Goal: Information Seeking & Learning: Learn about a topic

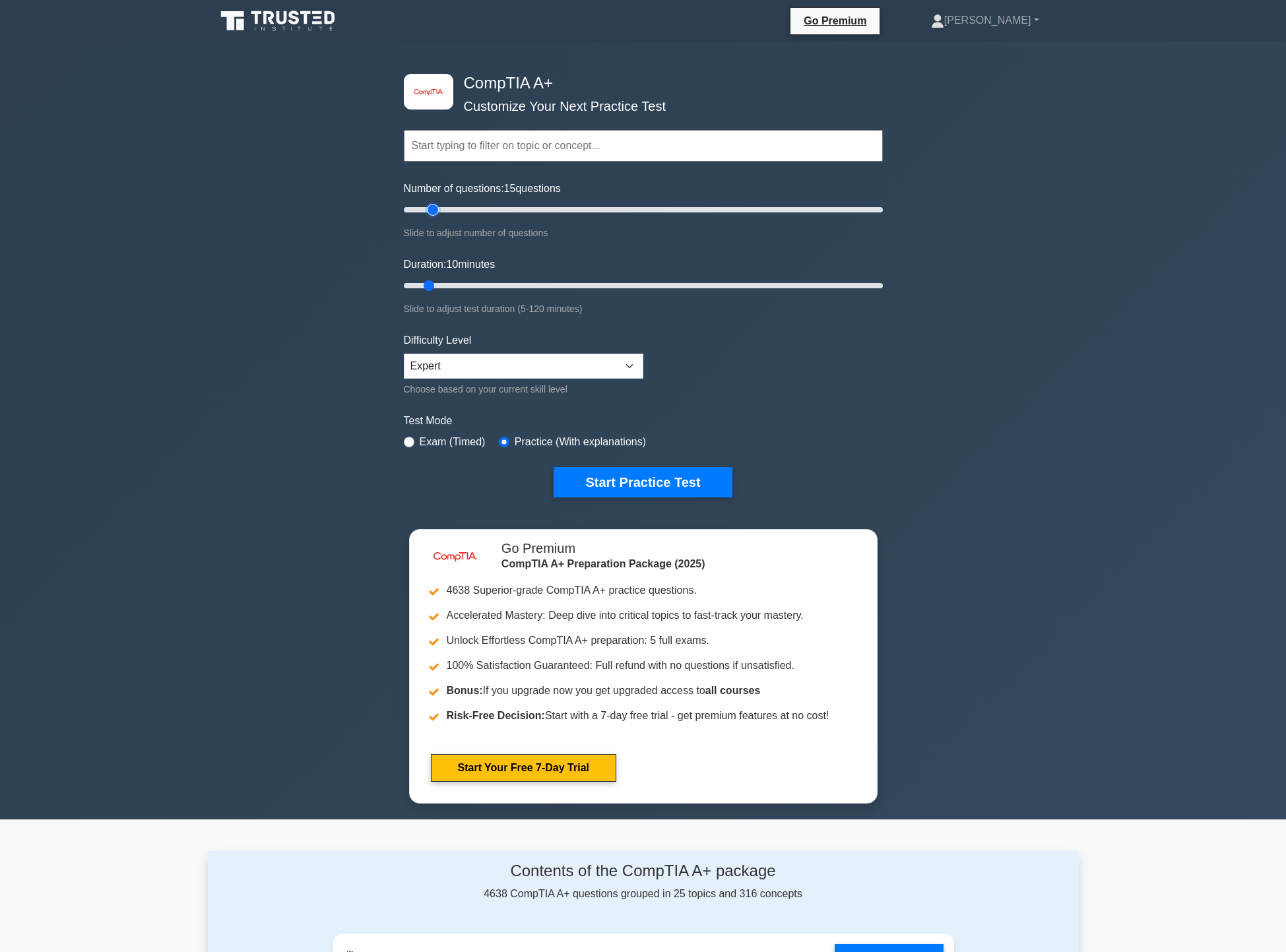
type input "15"
click at [430, 208] on input "Number of questions: 15 questions" at bounding box center [643, 210] width 479 height 16
click at [675, 483] on button "Start Practice Test" at bounding box center [643, 483] width 178 height 31
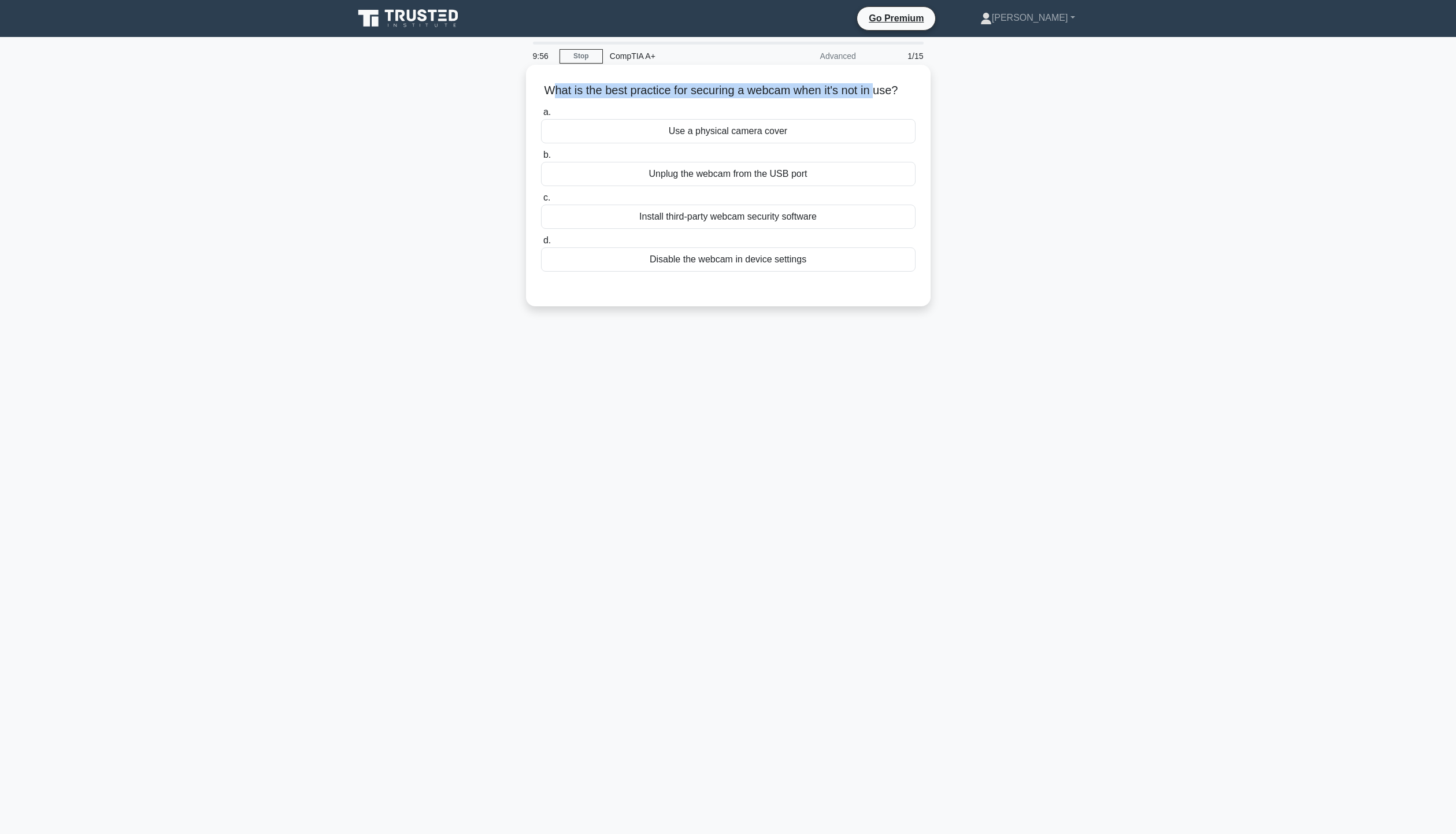
drag, startPoint x: 560, startPoint y: 91, endPoint x: 887, endPoint y: 82, distance: 327.1
click at [887, 83] on h5 "What is the best practice for securing a webcam when it's not in use? .spinner_…" at bounding box center [728, 91] width 377 height 15
click at [798, 272] on div "Disable the webcam in device settings" at bounding box center [728, 259] width 374 height 24
click at [541, 244] on input "d. Disable the webcam in device settings" at bounding box center [541, 240] width 0 height 8
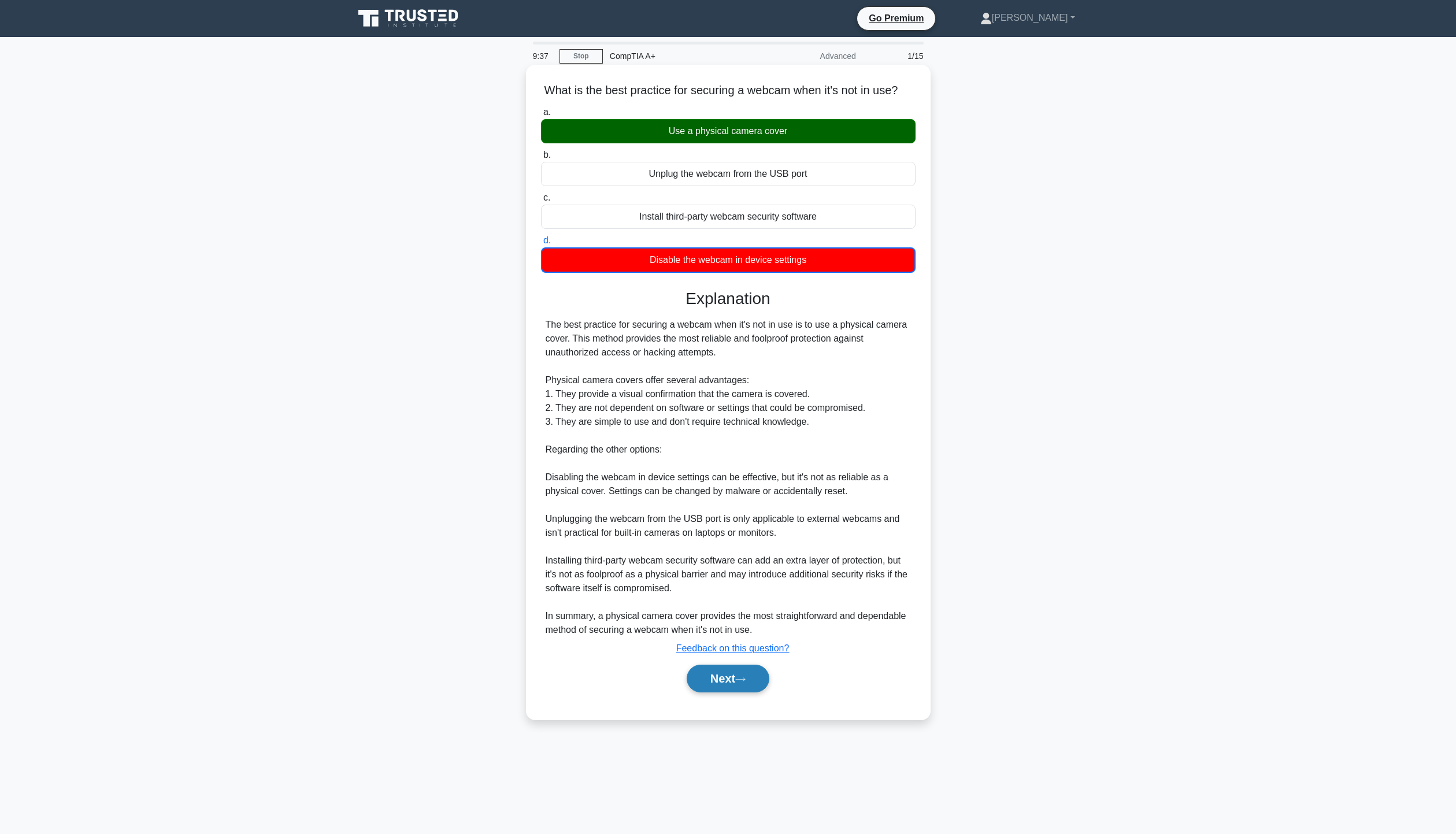
click at [750, 682] on button "Next" at bounding box center [728, 678] width 83 height 28
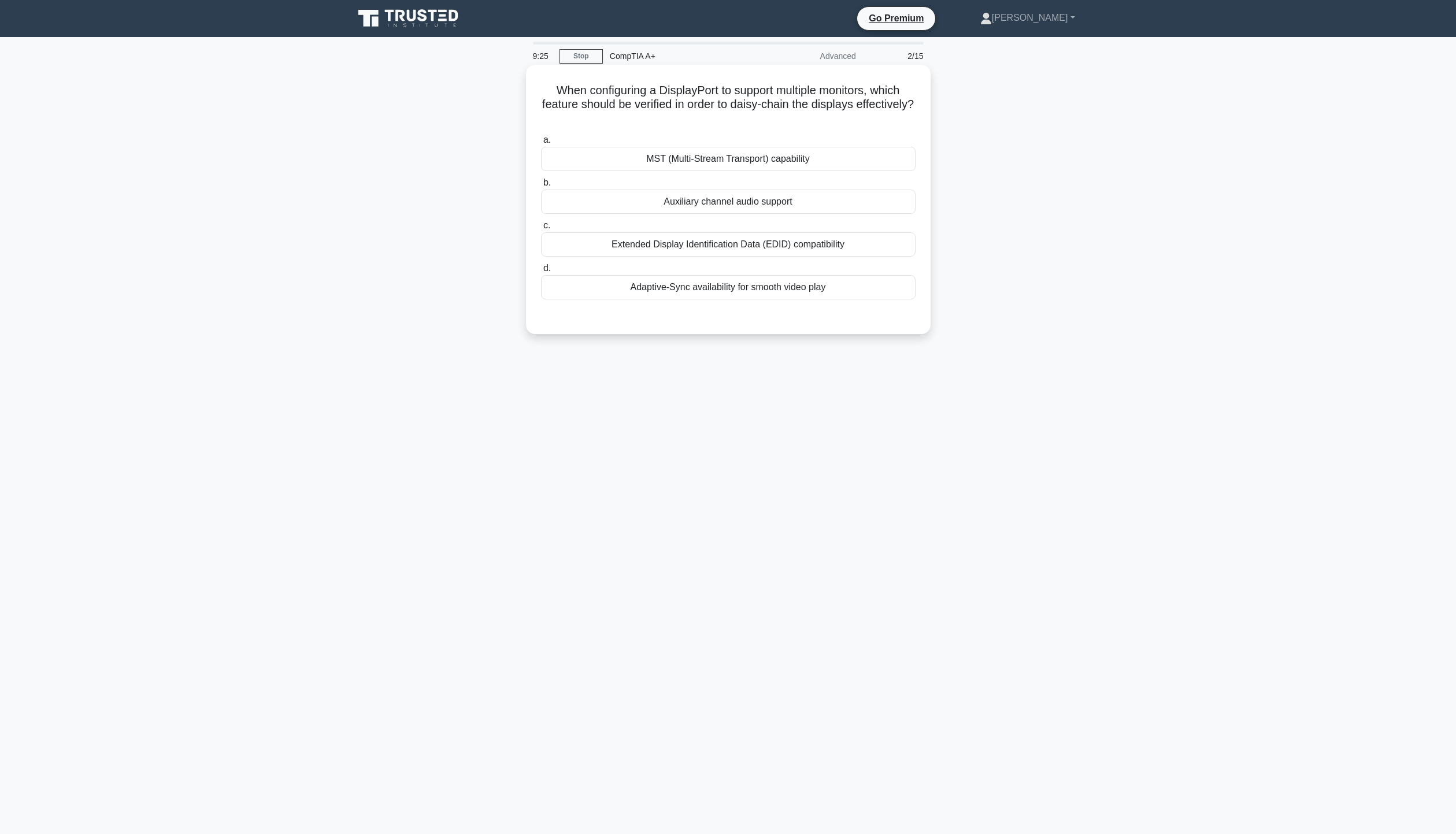
drag, startPoint x: 575, startPoint y: 86, endPoint x: 895, endPoint y: 125, distance: 322.4
click at [895, 125] on h5 "When configuring a DisplayPort to support multiple monitors, which feature shou…" at bounding box center [728, 104] width 377 height 43
click at [973, 138] on div "When configuring a DisplayPort to support multiple monitors, which feature shou…" at bounding box center [728, 210] width 763 height 284
click at [806, 157] on div "MST (Multi-Stream Transport) capability" at bounding box center [728, 159] width 374 height 24
click at [541, 144] on input "a. MST (Multi-Stream Transport) capability" at bounding box center [541, 140] width 0 height 8
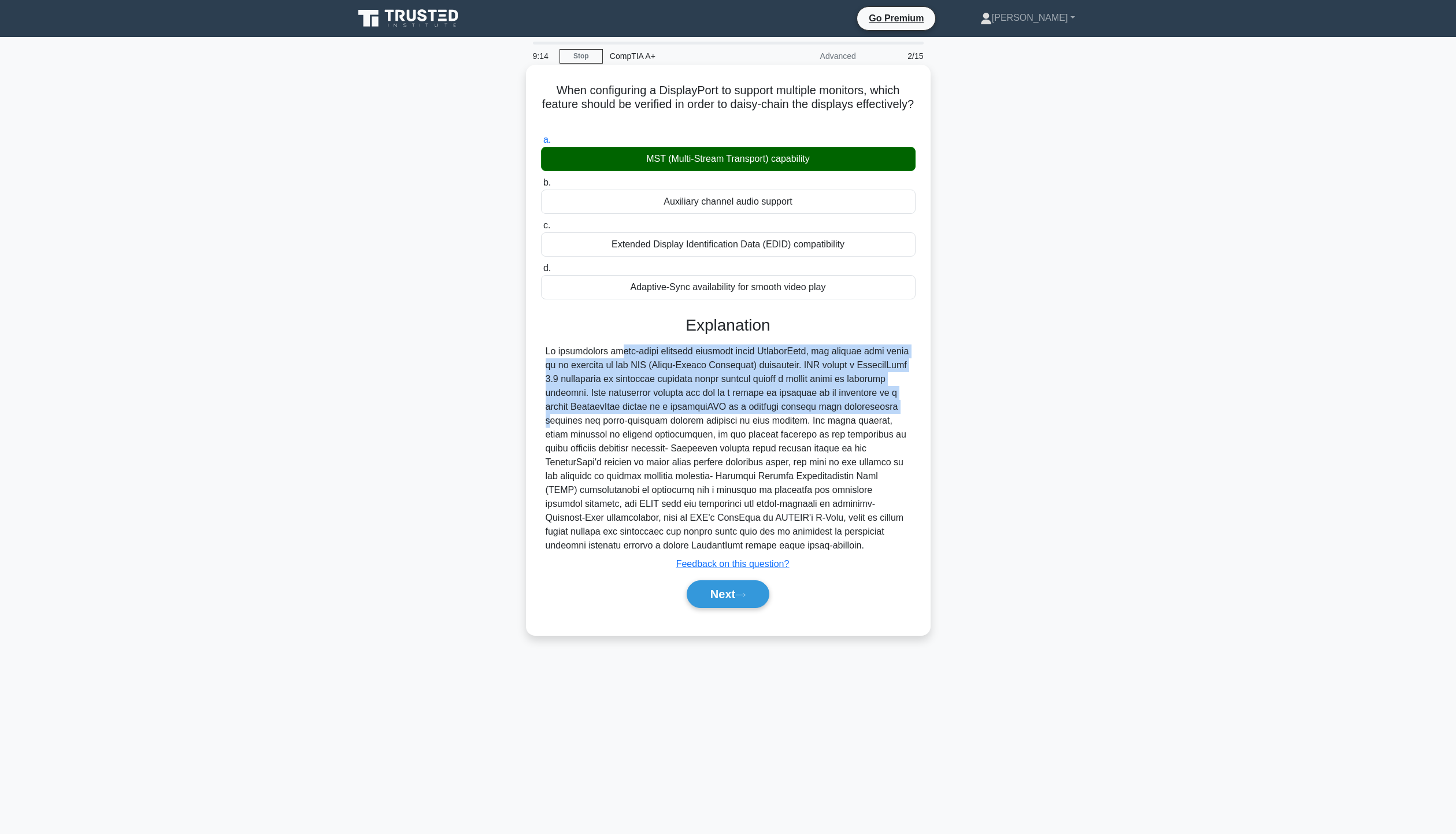
drag, startPoint x: 545, startPoint y: 352, endPoint x: 792, endPoint y: 404, distance: 252.4
click at [792, 404] on div at bounding box center [728, 449] width 374 height 208
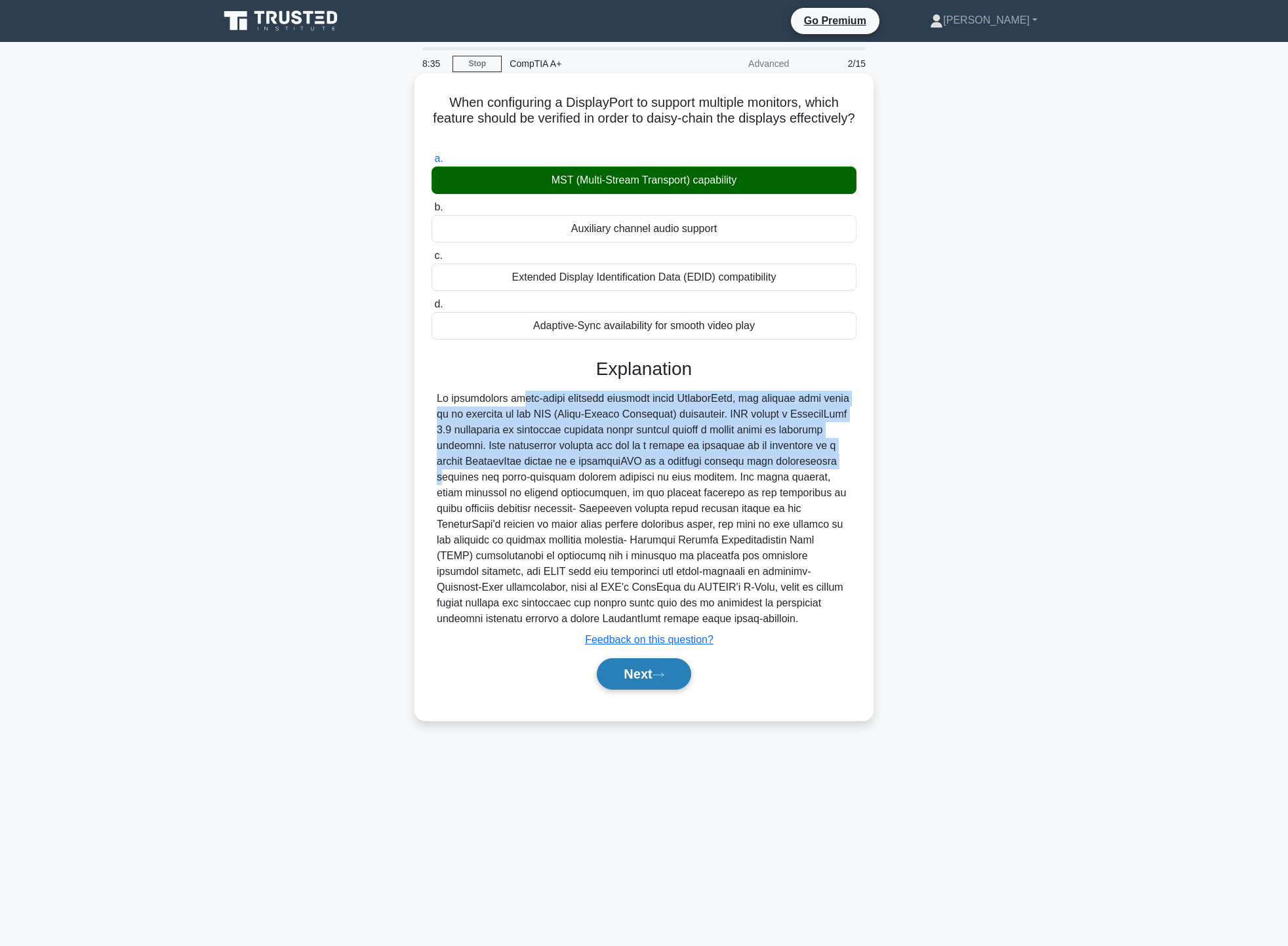
click at [678, 685] on button "Next" at bounding box center [644, 674] width 94 height 31
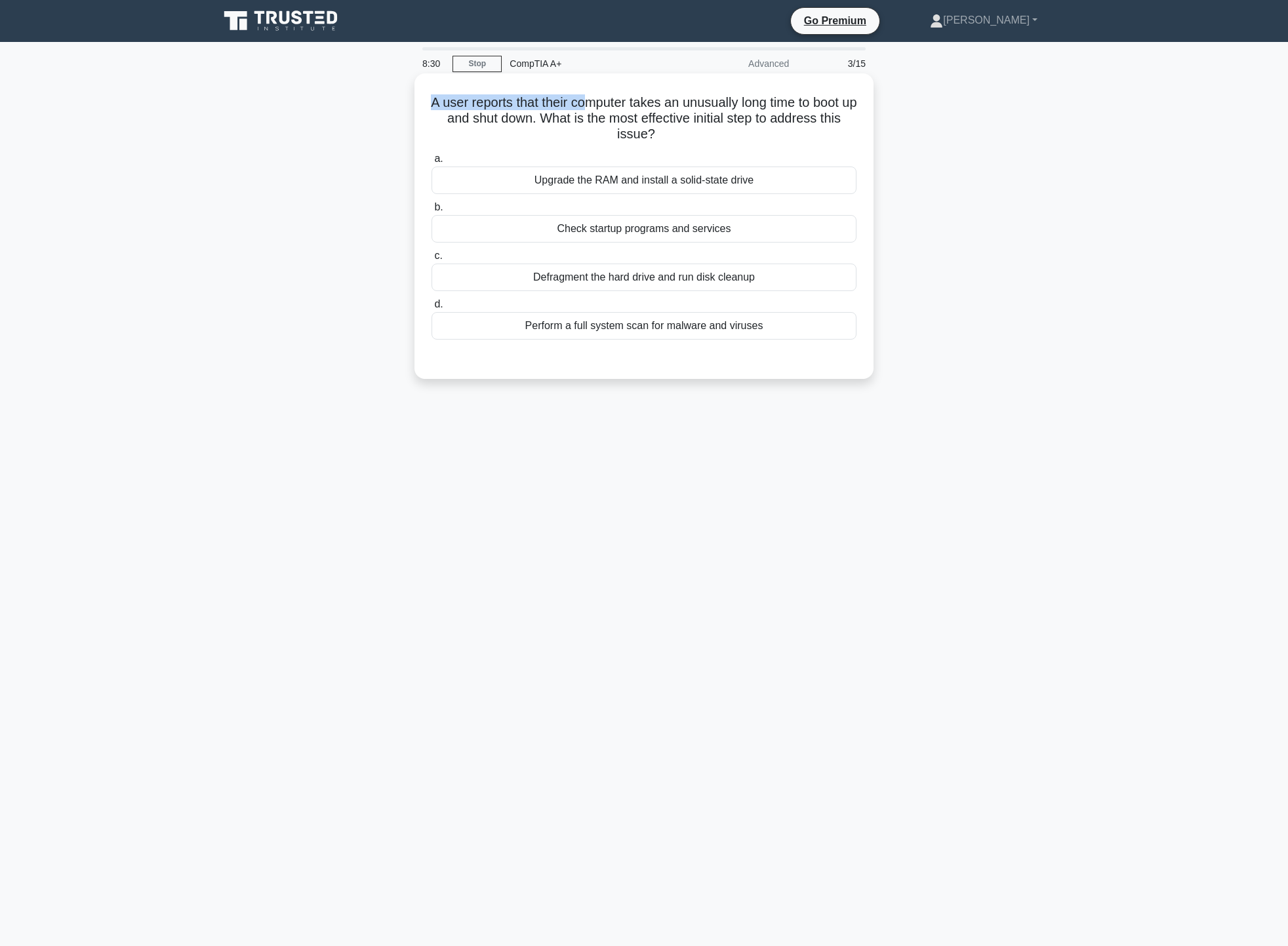
drag, startPoint x: 435, startPoint y: 100, endPoint x: 595, endPoint y: 92, distance: 160.2
click at [595, 92] on div "A user reports that their computer takes an unusually long time to boot up and …" at bounding box center [644, 227] width 448 height 295
click at [574, 111] on h5 "A user reports that their computer takes an unusually long time to boot up and …" at bounding box center [644, 118] width 427 height 49
click at [488, 117] on h5 "A user reports that their computer takes an unusually long time to boot up and …" at bounding box center [644, 118] width 427 height 49
drag, startPoint x: 484, startPoint y: 94, endPoint x: 773, endPoint y: 82, distance: 289.2
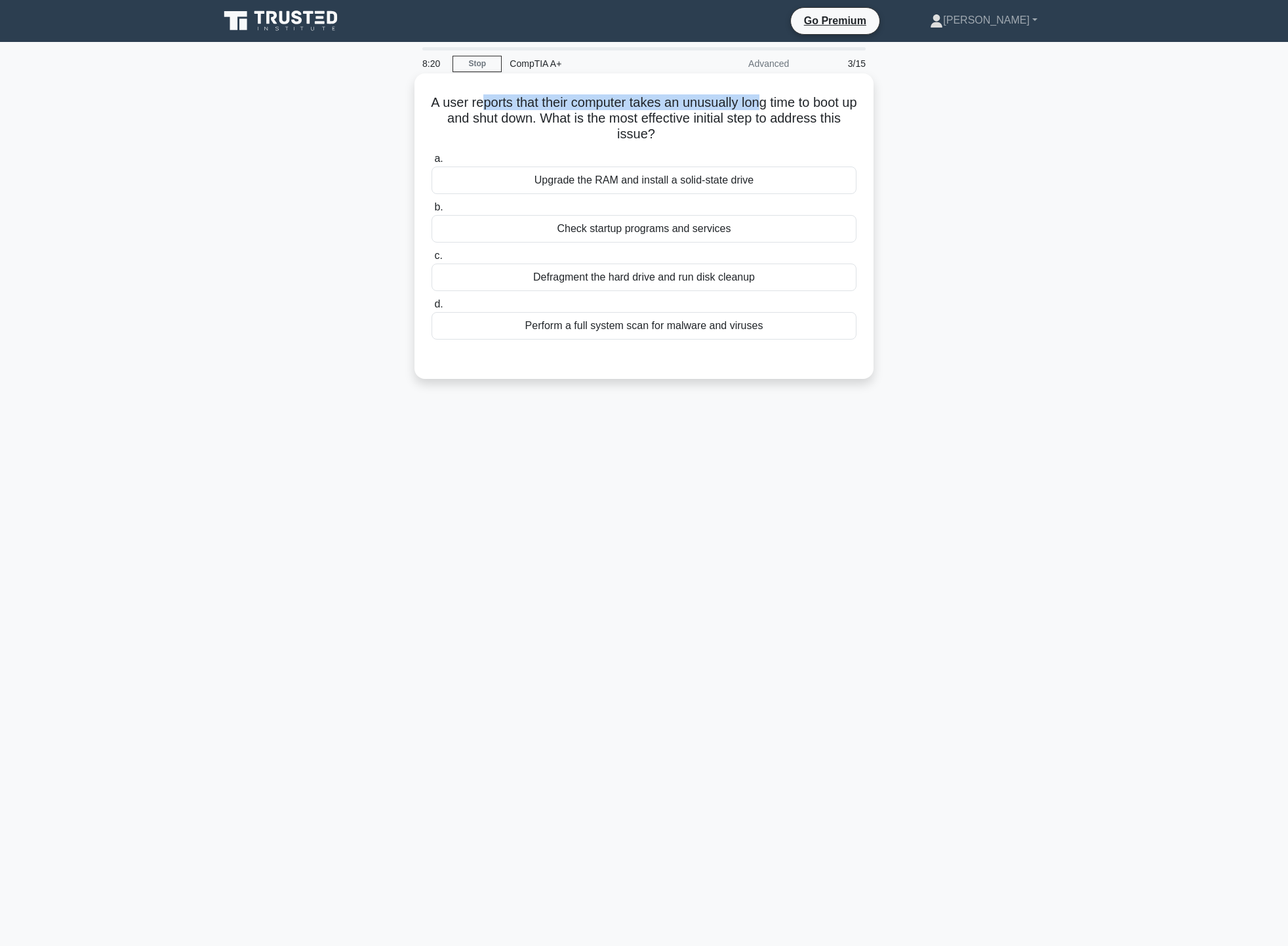
click at [773, 82] on div "A user reports that their computer takes an unusually long time to boot up and …" at bounding box center [644, 227] width 448 height 295
drag, startPoint x: 440, startPoint y: 111, endPoint x: 816, endPoint y: 118, distance: 376.1
click at [816, 118] on h5 "A user reports that their computer takes an unusually long time to boot up and …" at bounding box center [644, 118] width 427 height 49
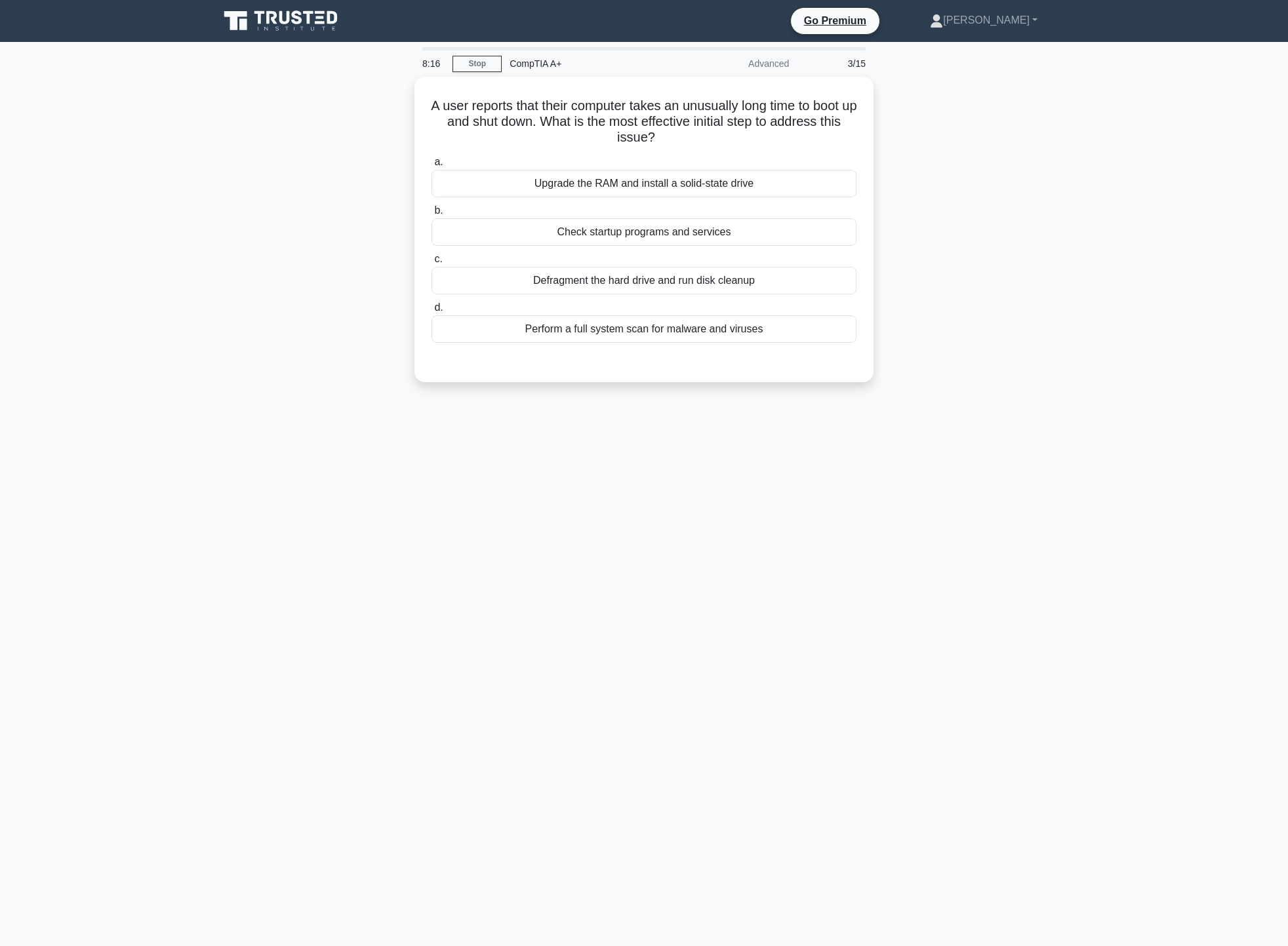
click at [904, 140] on div "A user reports that their computer takes an unusually long time to boot up and …" at bounding box center [644, 238] width 865 height 322
click at [767, 279] on div "Defragment the hard drive and run disk cleanup" at bounding box center [644, 277] width 425 height 28
click at [431, 260] on input "c. Defragment the hard drive and run disk cleanup" at bounding box center [431, 256] width 0 height 9
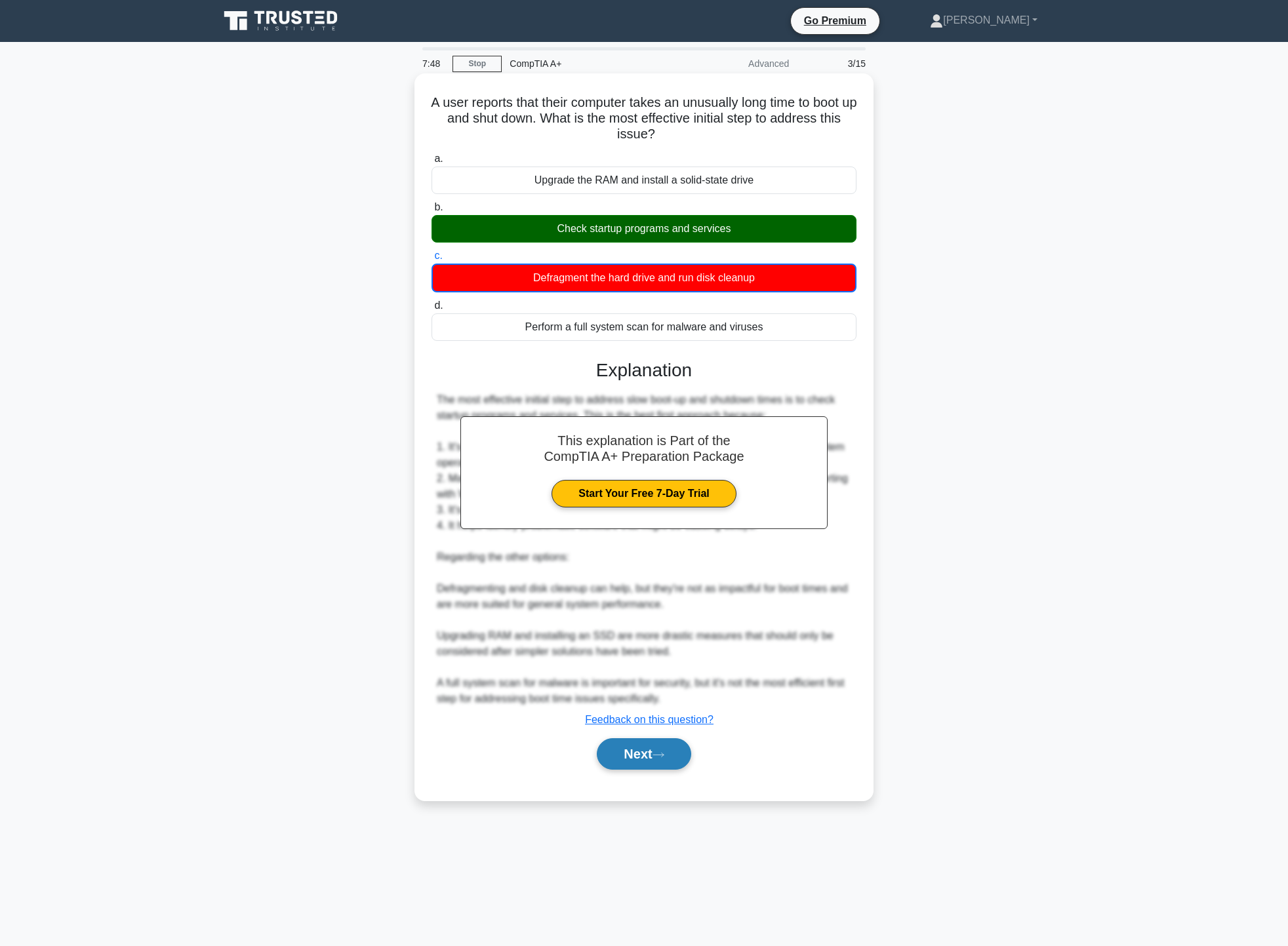
click at [665, 762] on button "Next" at bounding box center [644, 754] width 94 height 31
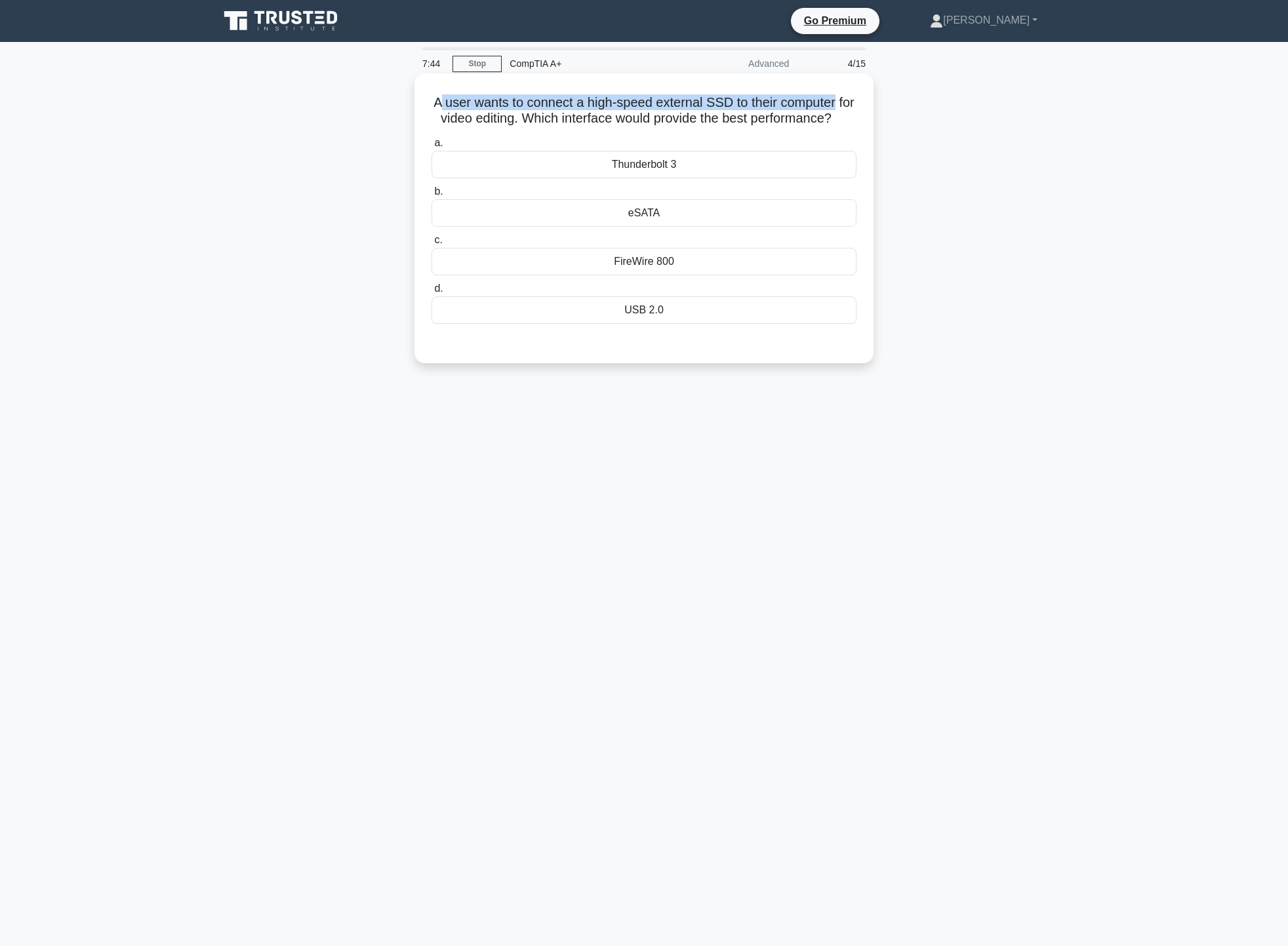
drag, startPoint x: 448, startPoint y: 101, endPoint x: 849, endPoint y: 93, distance: 401.1
click at [849, 94] on h5 "A user wants to connect a high-speed external SSD to their computer for video e…" at bounding box center [644, 110] width 427 height 32
drag, startPoint x: 438, startPoint y: 117, endPoint x: 865, endPoint y: 128, distance: 427.1
click at [862, 128] on div "A user wants to connect a high-speed external SSD to their computer for video e…" at bounding box center [644, 218] width 448 height 279
click at [972, 162] on div "A user wants to connect a high-speed external SSD to their computer for video e…" at bounding box center [644, 229] width 865 height 305
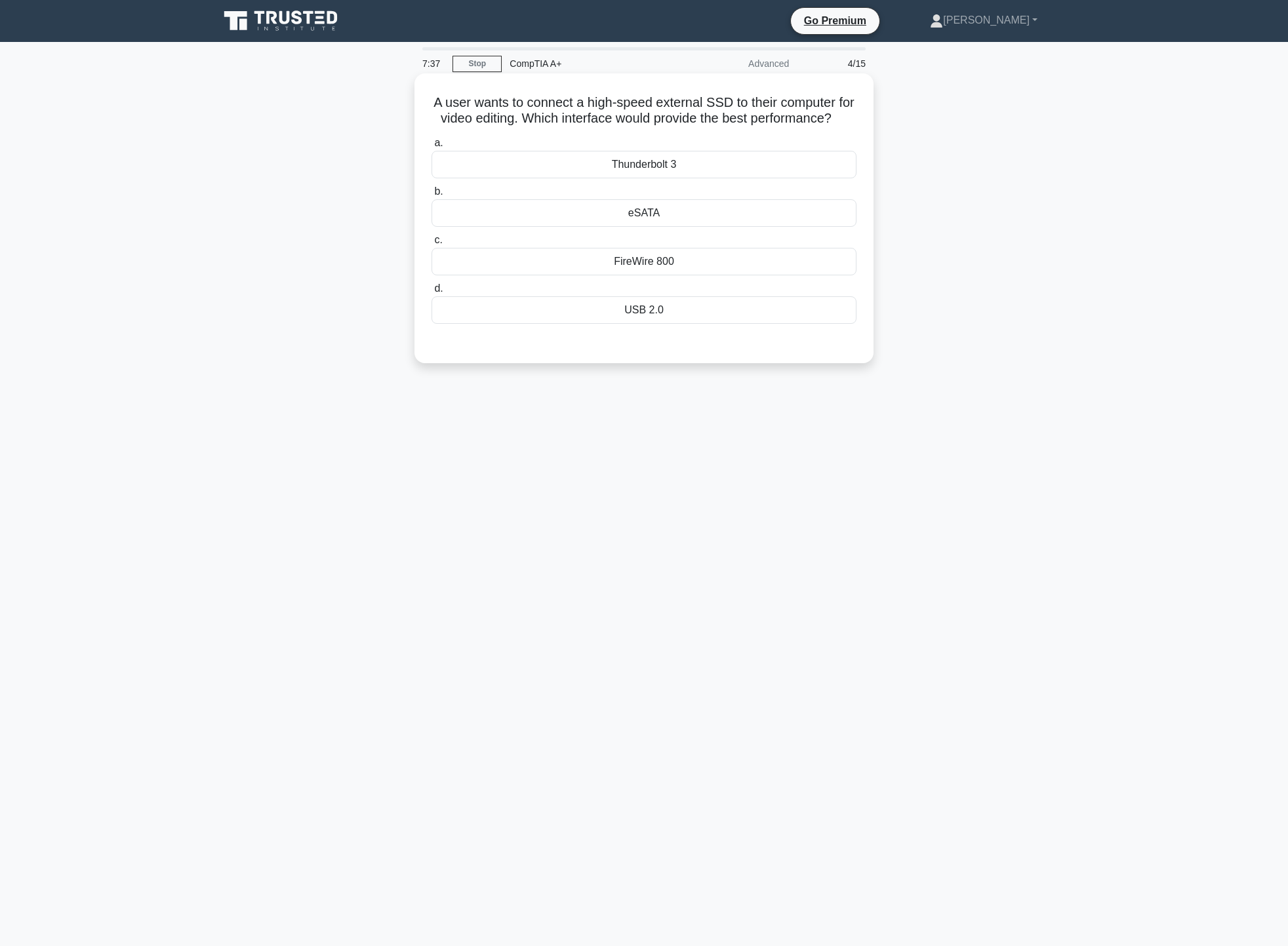
click at [800, 178] on div "Thunderbolt 3" at bounding box center [644, 164] width 425 height 28
click at [431, 148] on input "a. Thunderbolt 3" at bounding box center [431, 143] width 0 height 9
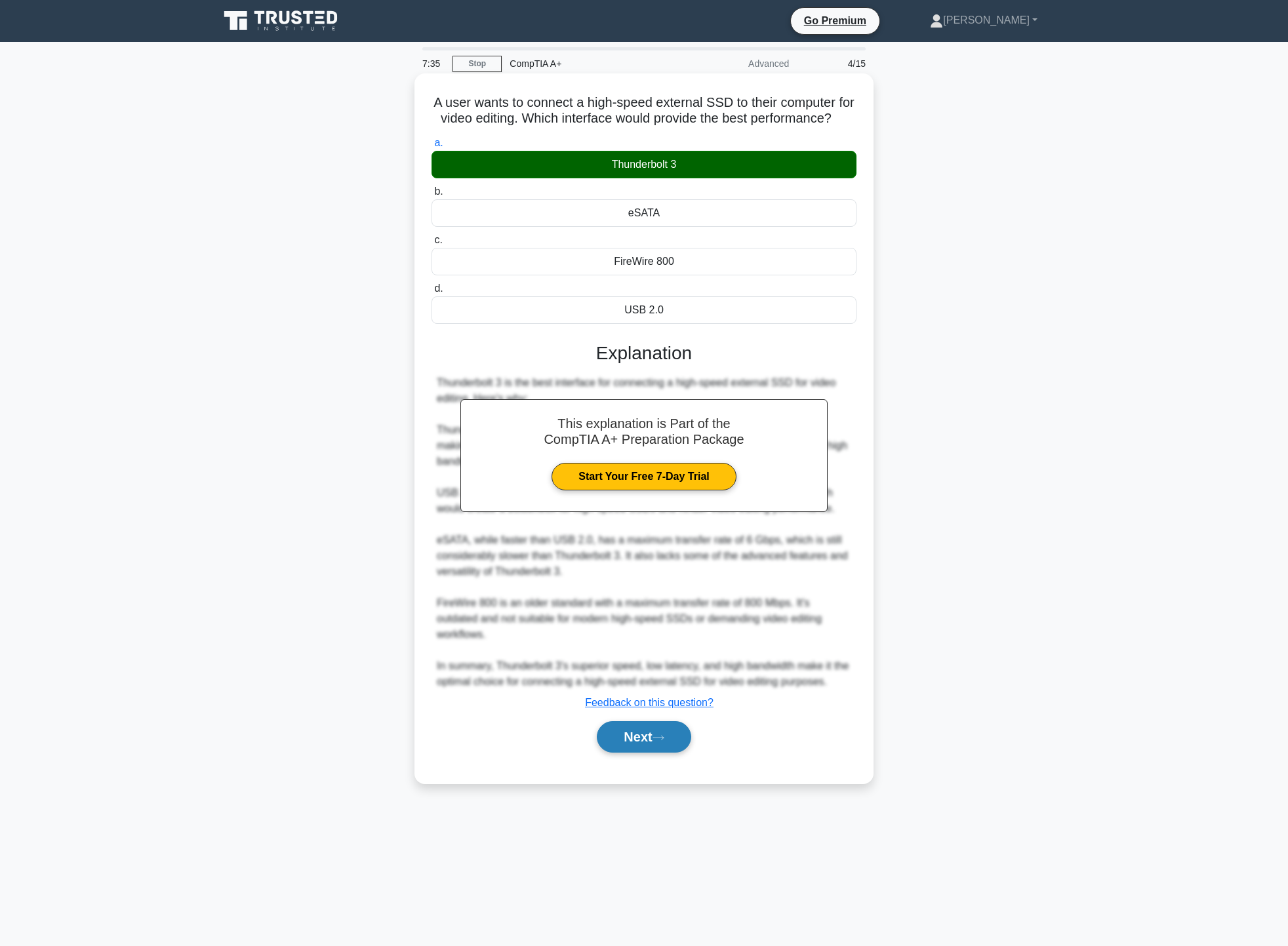
click at [664, 741] on icon at bounding box center [658, 739] width 11 height 8
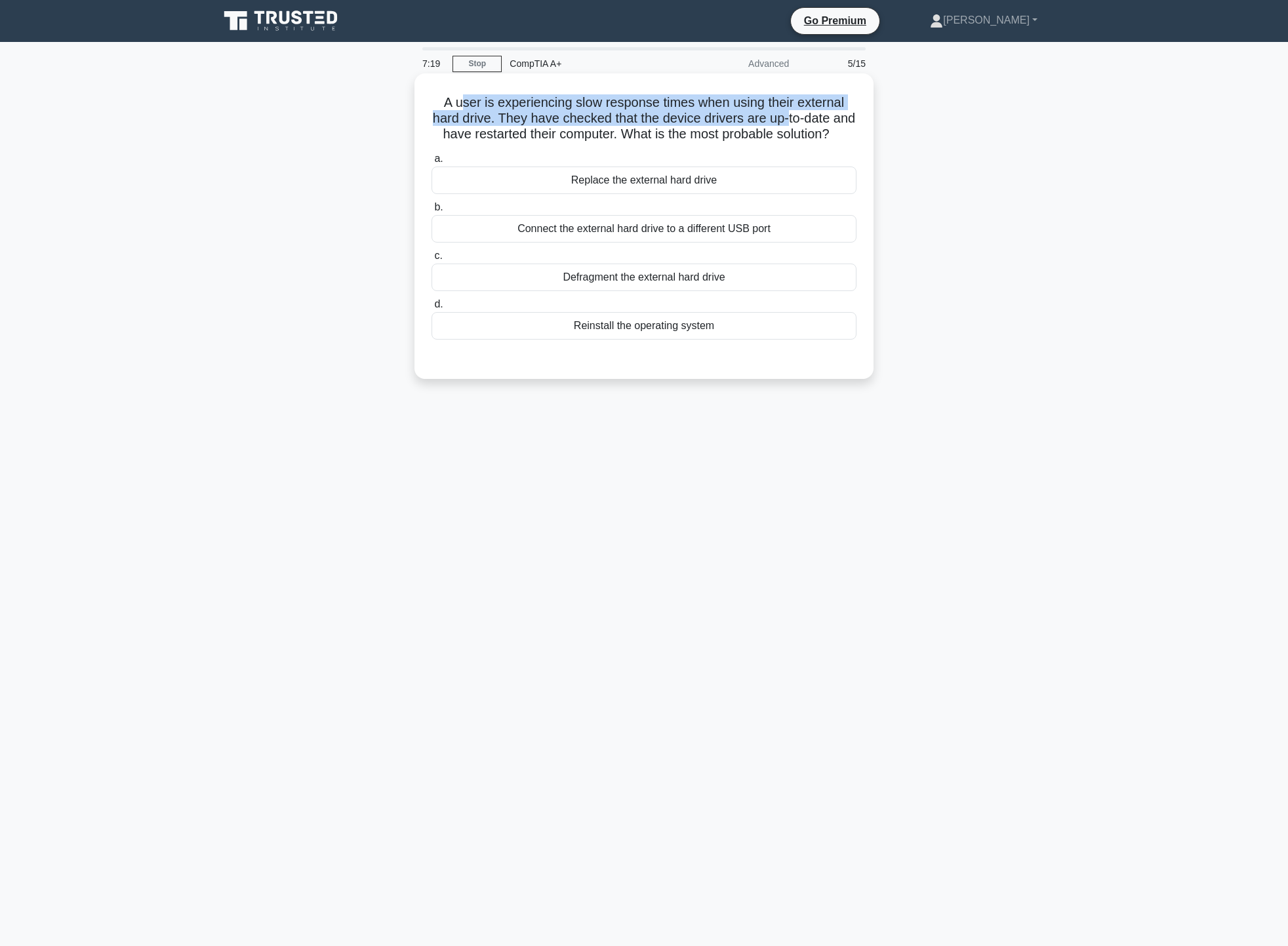
drag, startPoint x: 461, startPoint y: 99, endPoint x: 804, endPoint y: 121, distance: 343.7
click at [804, 121] on h5 "A user is experiencing slow response times when using their external hard drive…" at bounding box center [644, 118] width 427 height 49
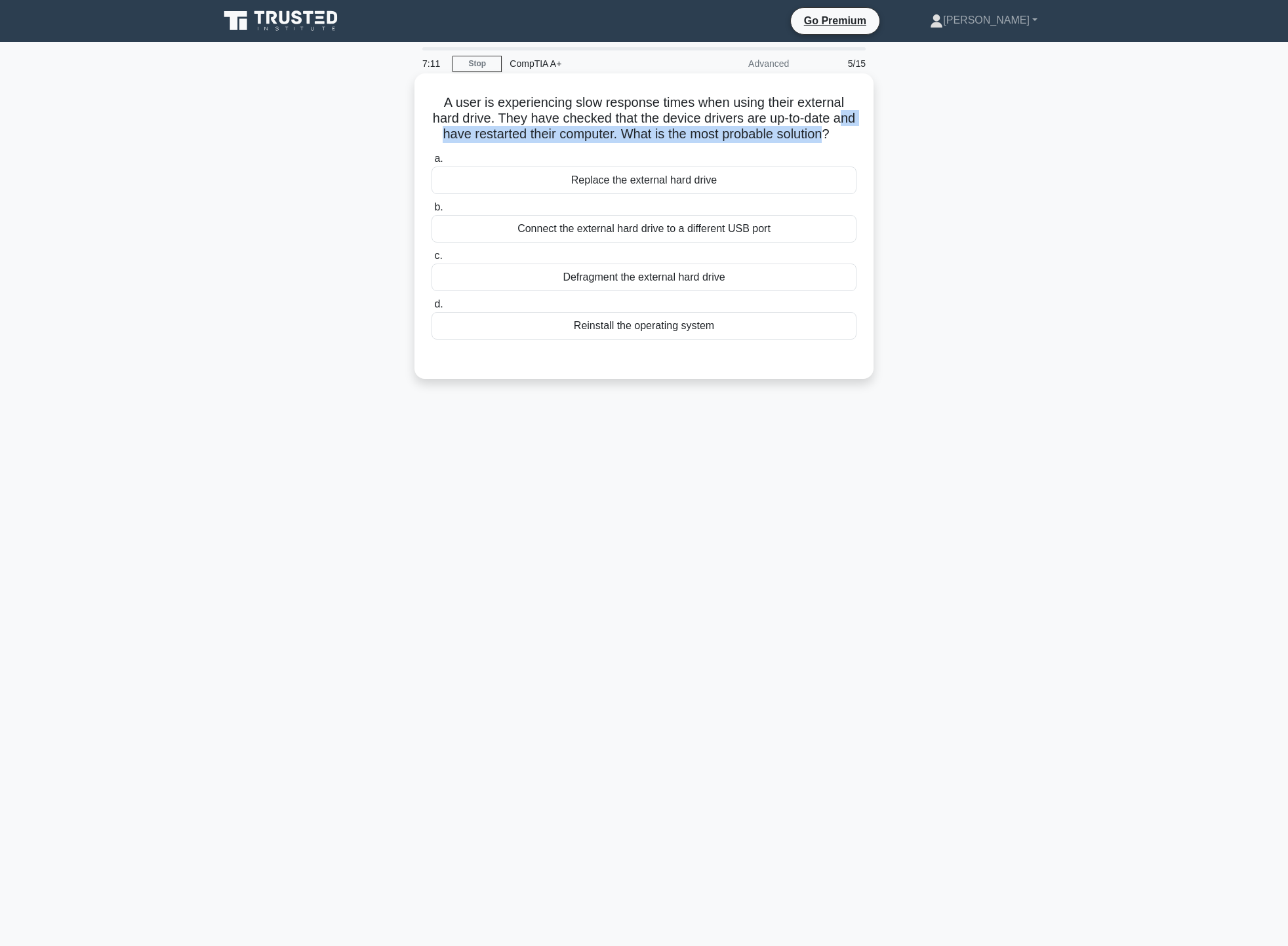
drag, startPoint x: 439, startPoint y: 135, endPoint x: 848, endPoint y: 135, distance: 409.0
click at [848, 135] on h5 "A user is experiencing slow response times when using their external hard drive…" at bounding box center [644, 118] width 427 height 49
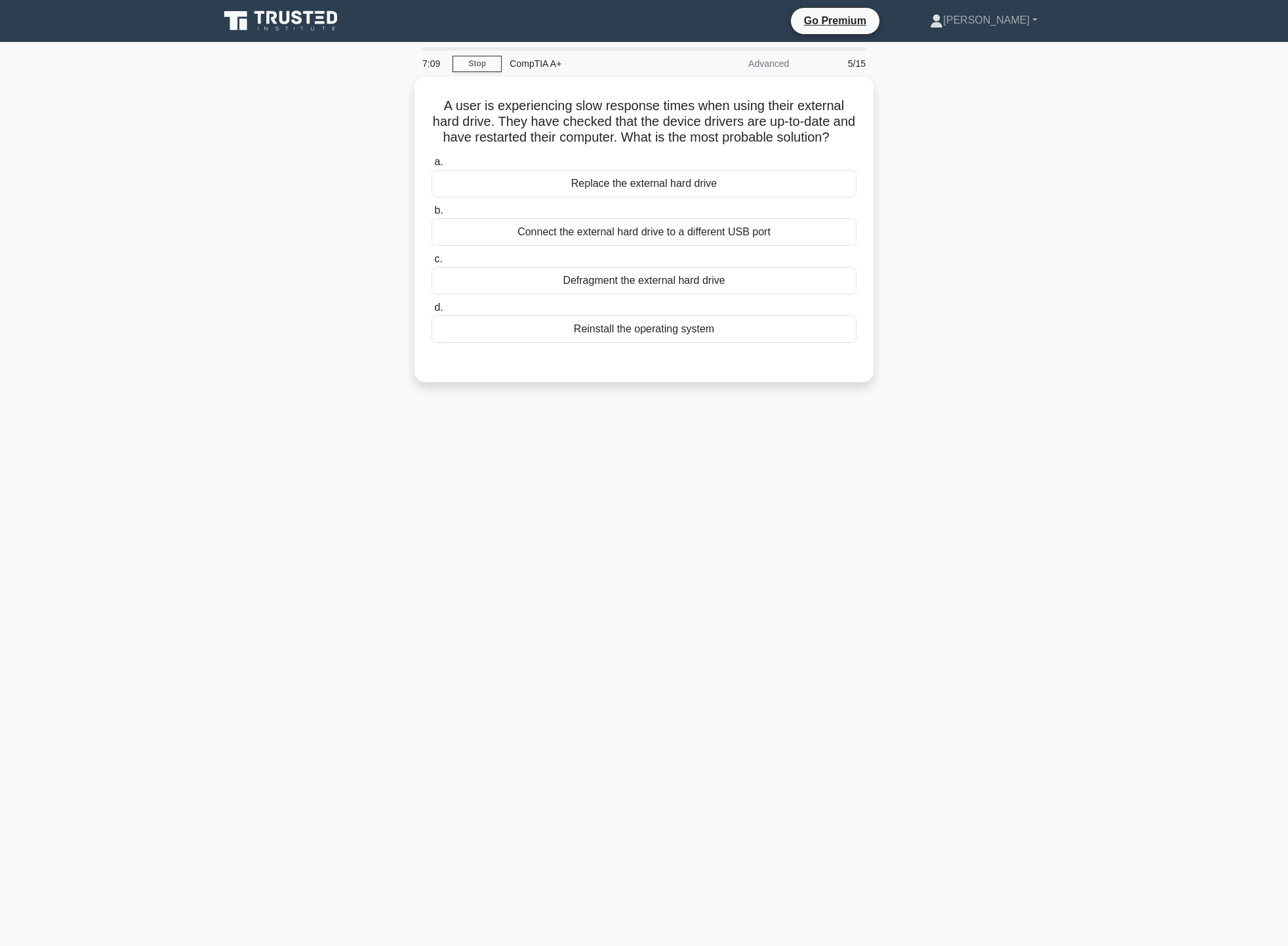
click at [877, 161] on div "A user is experiencing slow response times when using their external hard drive…" at bounding box center [644, 238] width 865 height 322
click at [723, 243] on div "Connect the external hard drive to a different USB port" at bounding box center [644, 228] width 425 height 28
click at [431, 212] on input "b. Connect the external hard drive to a different USB port" at bounding box center [431, 207] width 0 height 9
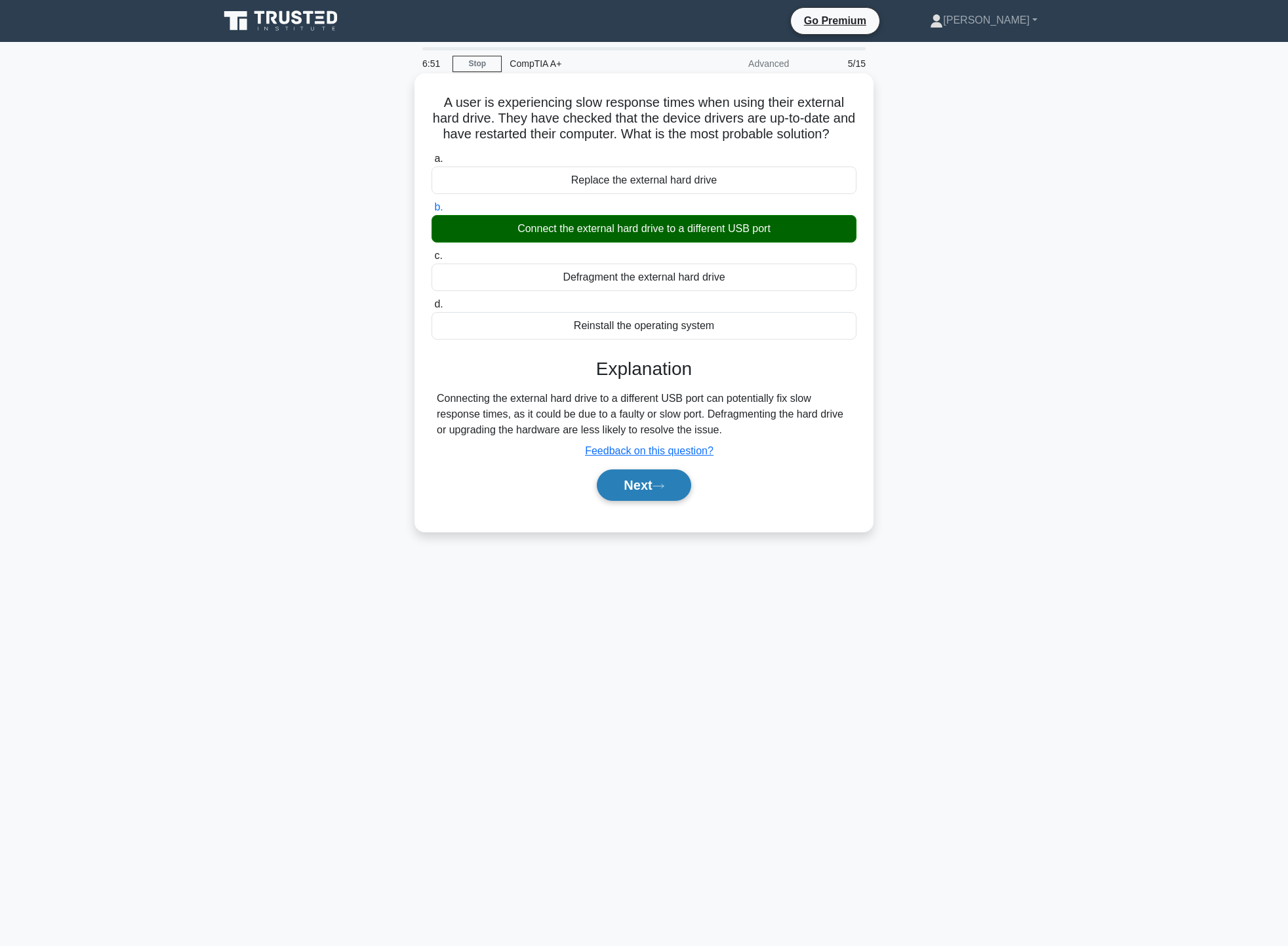
click at [654, 501] on button "Next" at bounding box center [644, 484] width 94 height 31
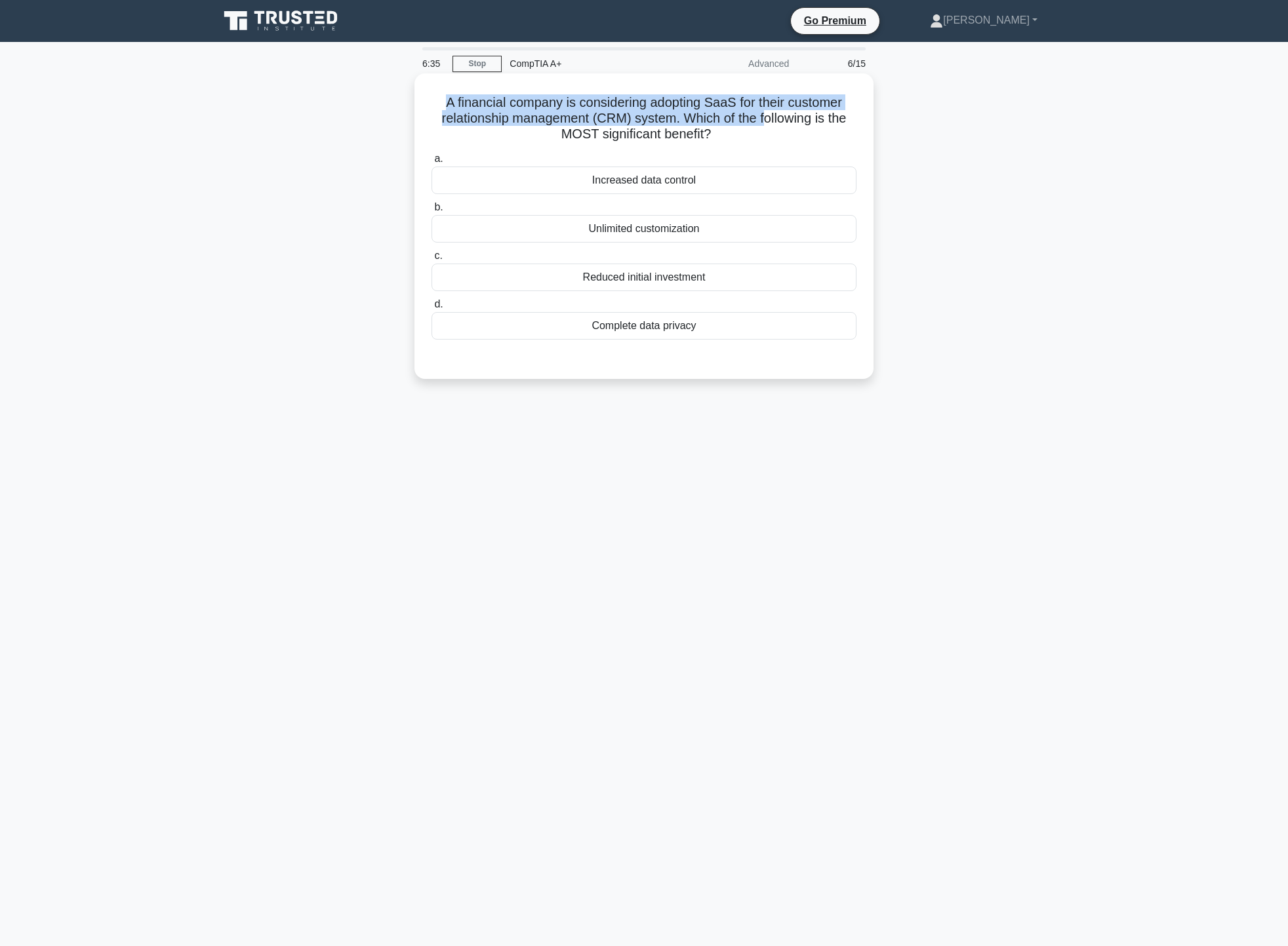
drag, startPoint x: 442, startPoint y: 107, endPoint x: 768, endPoint y: 116, distance: 326.1
click at [768, 116] on h5 "A financial company is considering adopting SaaS for their customer relationshi…" at bounding box center [644, 118] width 427 height 49
click at [757, 136] on h5 "A financial company is considering adopting SaaS for their customer relationshi…" at bounding box center [644, 118] width 427 height 49
drag, startPoint x: 425, startPoint y: 112, endPoint x: 569, endPoint y: 103, distance: 144.3
click at [569, 103] on div "A financial company is considering adopting SaaS for their customer relationshi…" at bounding box center [644, 227] width 448 height 295
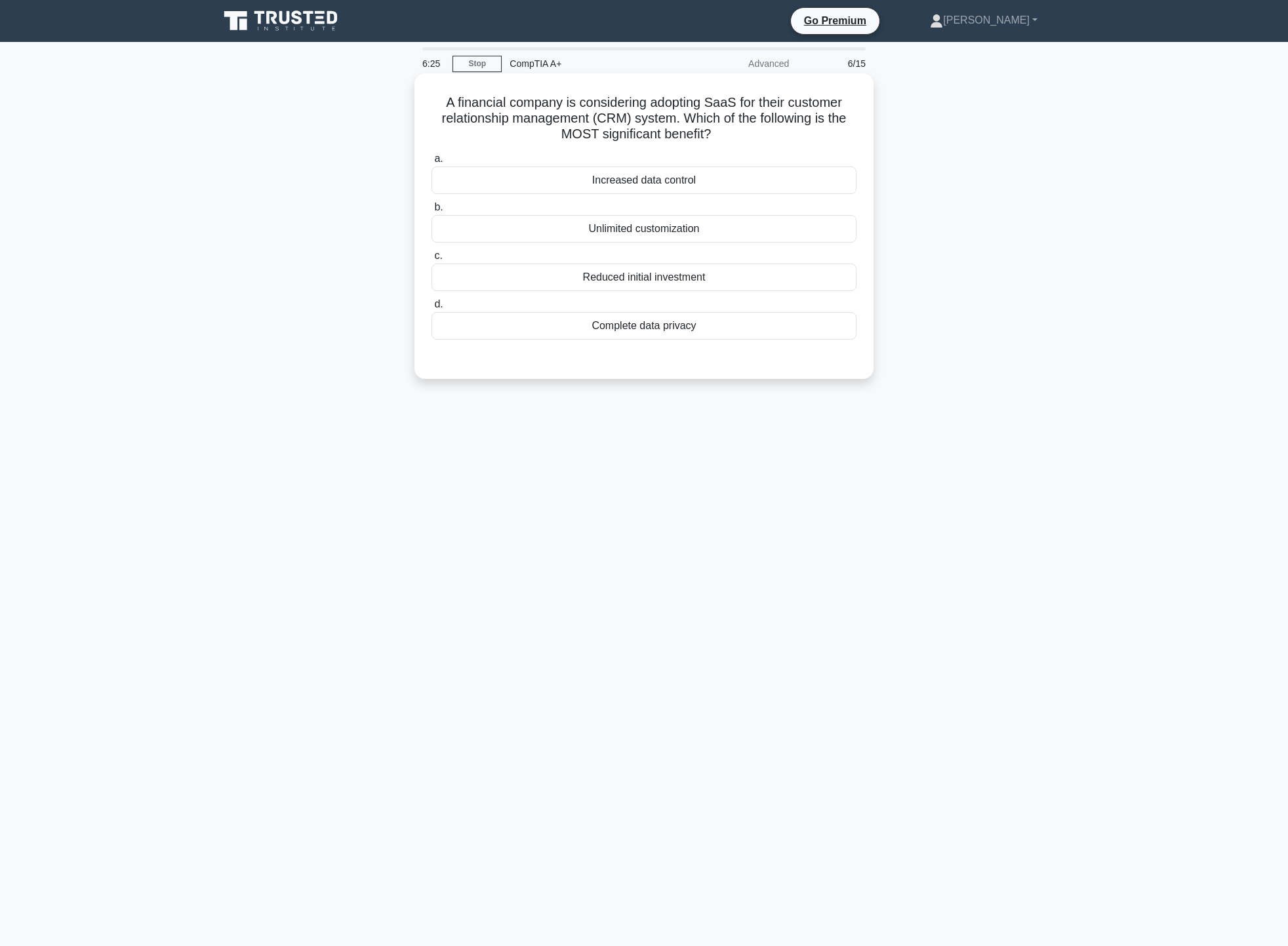
click at [579, 116] on h5 "A financial company is considering adopting SaaS for their customer relationshi…" at bounding box center [644, 118] width 427 height 49
drag, startPoint x: 579, startPoint y: 116, endPoint x: 638, endPoint y: 116, distance: 59.0
click at [636, 116] on h5 "A financial company is considering adopting SaaS for their customer relationshi…" at bounding box center [644, 118] width 427 height 49
click at [737, 124] on h5 "A financial company is considering adopting SaaS for their customer relationshi…" at bounding box center [644, 118] width 427 height 49
click at [699, 276] on div "Reduced initial investment" at bounding box center [644, 277] width 425 height 28
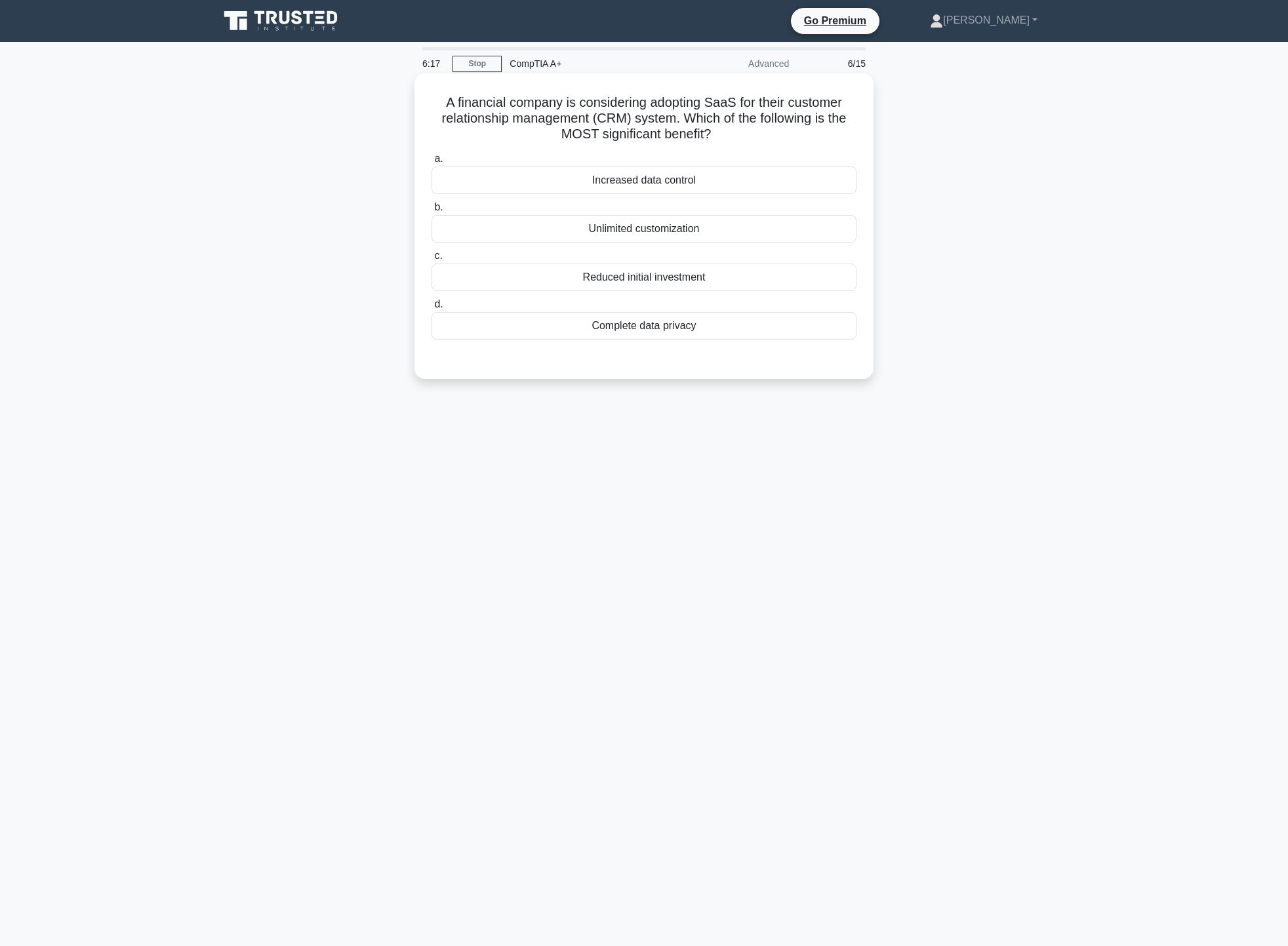
click at [431, 260] on input "c. Reduced initial investment" at bounding box center [431, 256] width 0 height 9
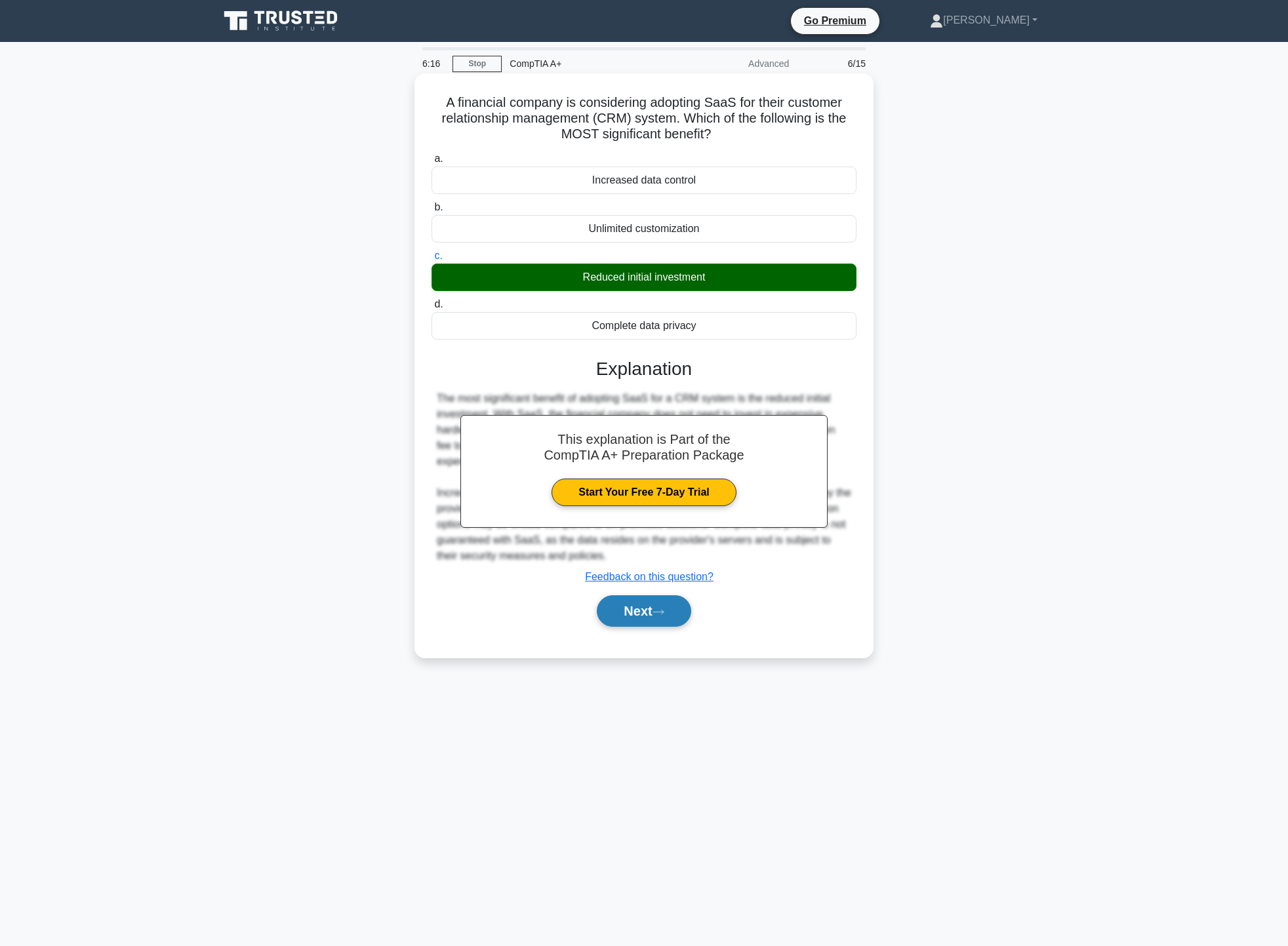
click at [651, 622] on button "Next" at bounding box center [644, 611] width 94 height 31
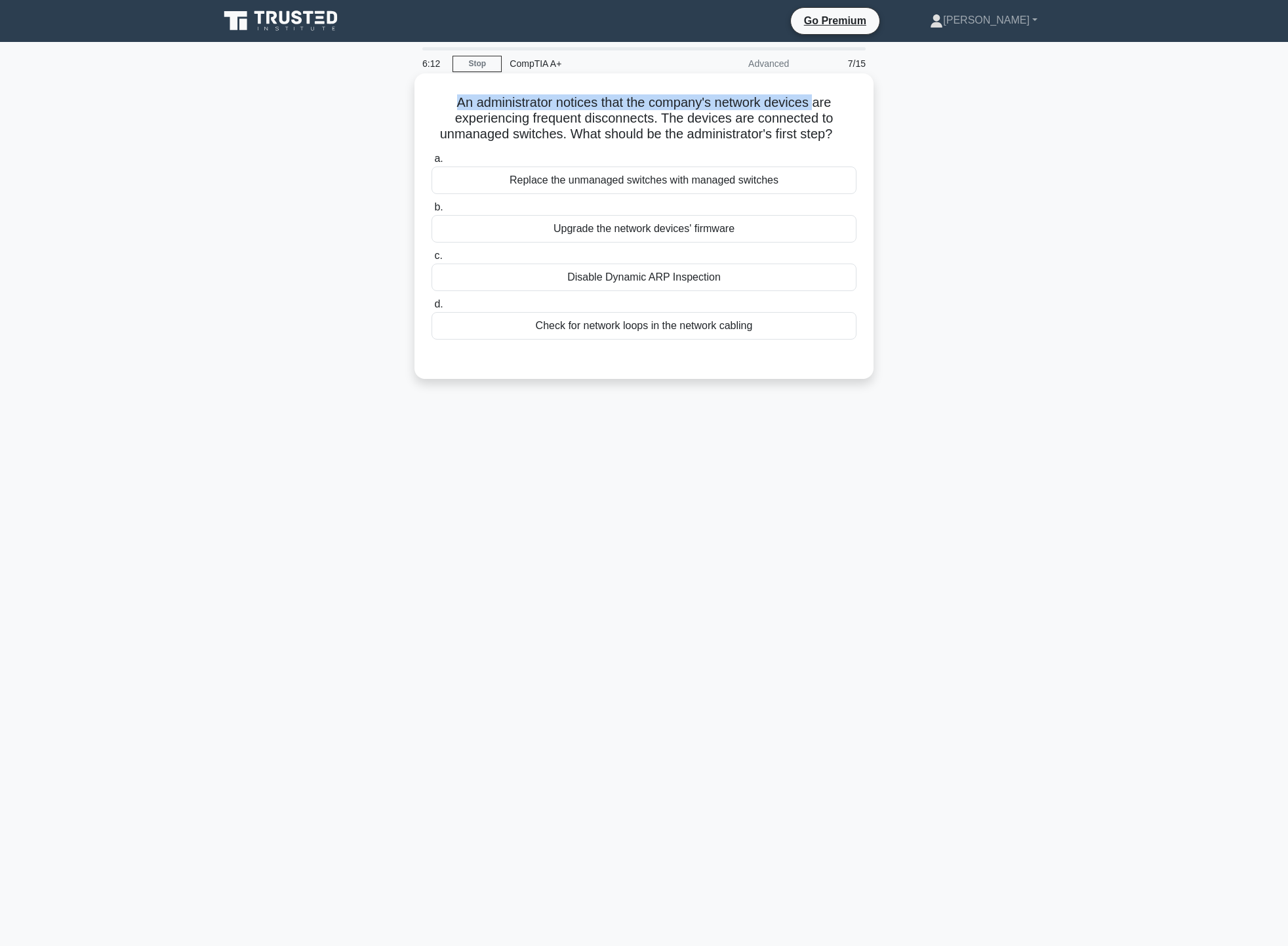
drag, startPoint x: 452, startPoint y: 99, endPoint x: 820, endPoint y: 107, distance: 368.1
click at [820, 107] on h5 "An administrator notices that the company's network devices are experiencing fr…" at bounding box center [644, 118] width 427 height 49
drag, startPoint x: 707, startPoint y: 124, endPoint x: 703, endPoint y: 133, distance: 9.8
click at [789, 114] on h5 "An administrator notices that the company's network devices are experiencing fr…" at bounding box center [644, 118] width 427 height 49
drag, startPoint x: 431, startPoint y: 132, endPoint x: 850, endPoint y: 140, distance: 419.1
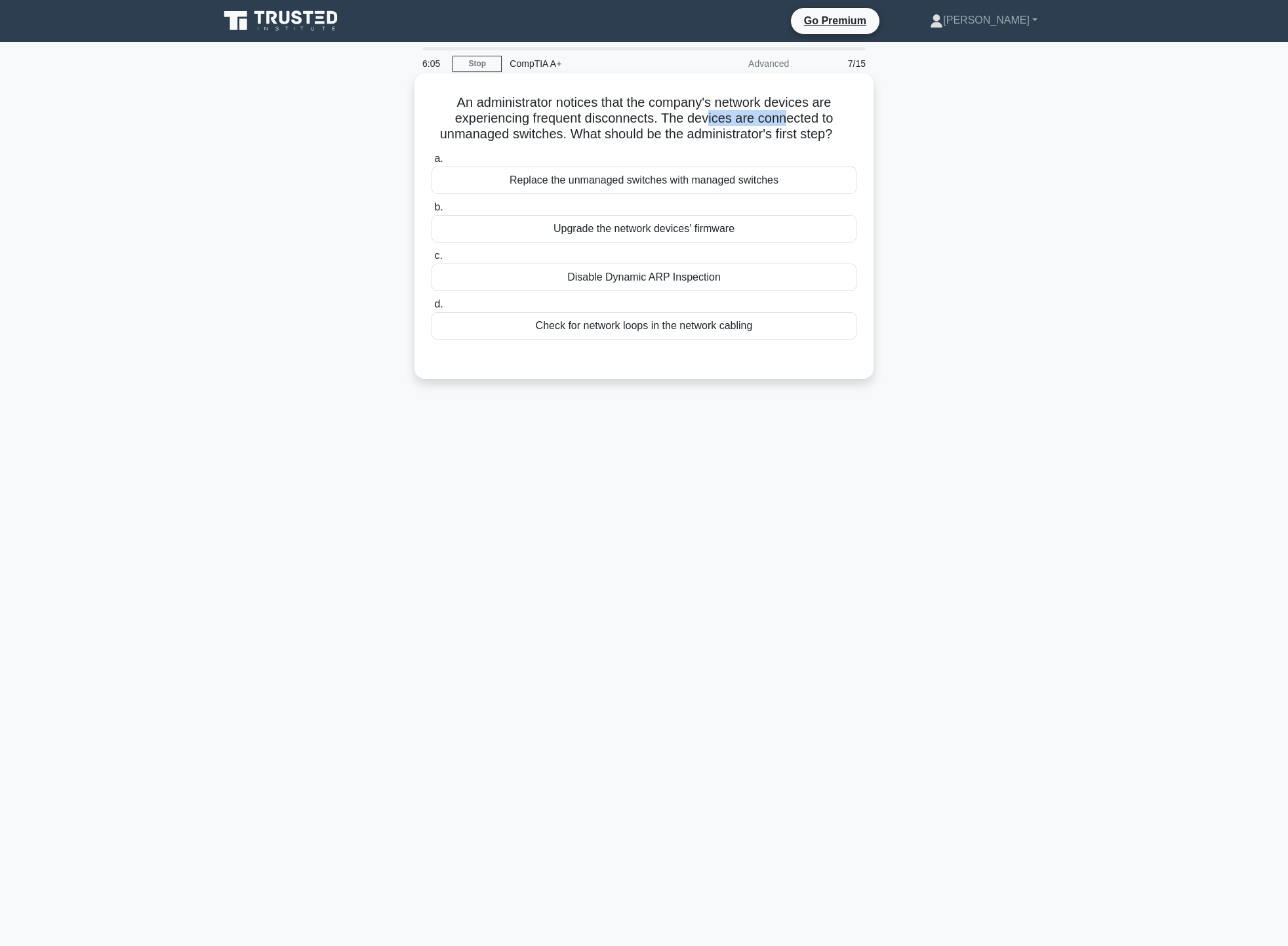
click at [850, 140] on h5 "An administrator notices that the company's network devices are experiencing fr…" at bounding box center [644, 118] width 427 height 49
click at [811, 338] on div "Check for network loops in the network cabling" at bounding box center [644, 325] width 425 height 28
click at [431, 308] on input "d. Check for network loops in the network cabling" at bounding box center [431, 305] width 0 height 9
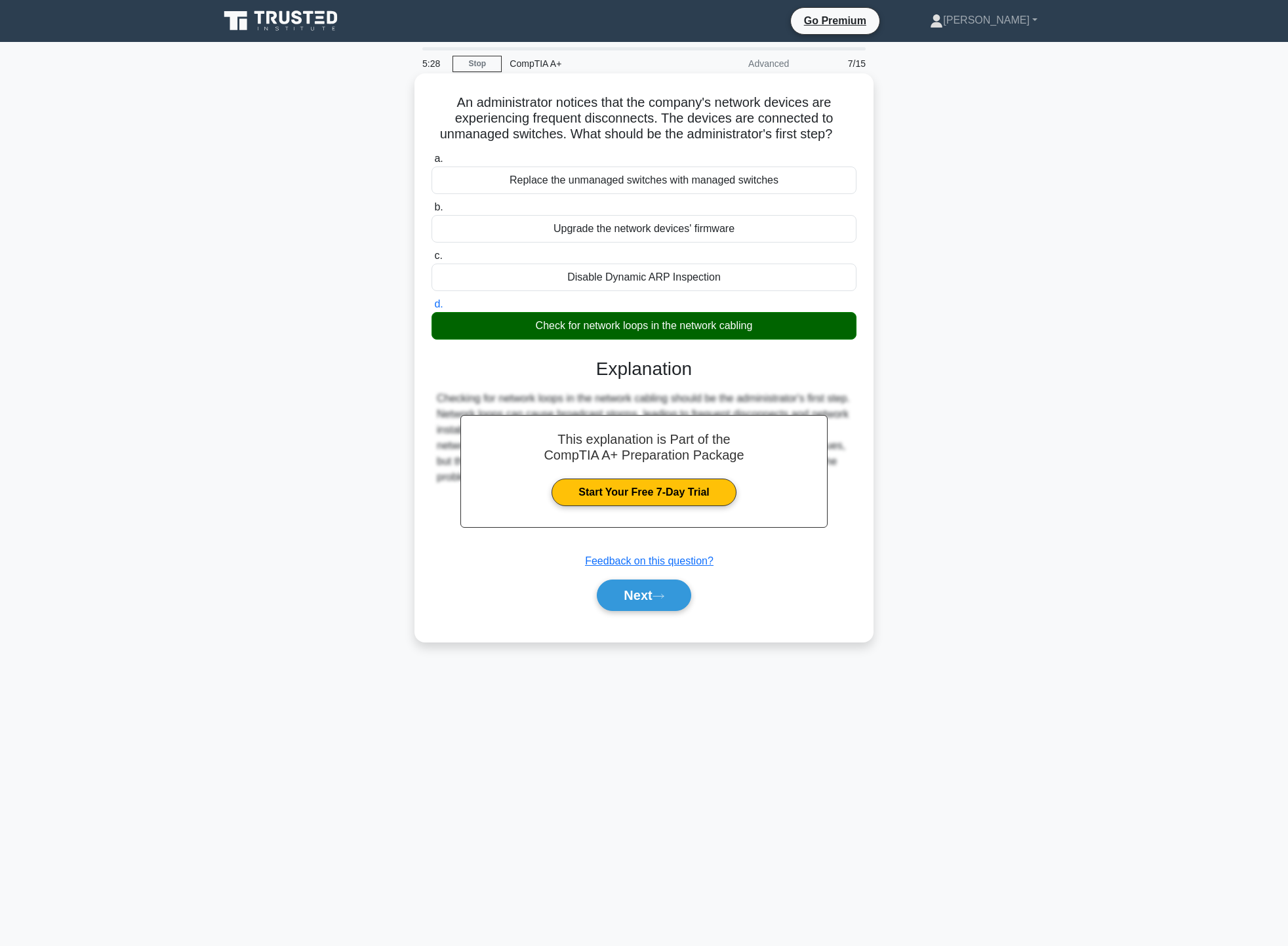
drag, startPoint x: 650, startPoint y: 281, endPoint x: 665, endPoint y: 279, distance: 15.1
click at [665, 279] on div "Disable Dynamic ARP Inspection" at bounding box center [644, 277] width 425 height 28
click at [685, 603] on button "Next" at bounding box center [644, 595] width 94 height 31
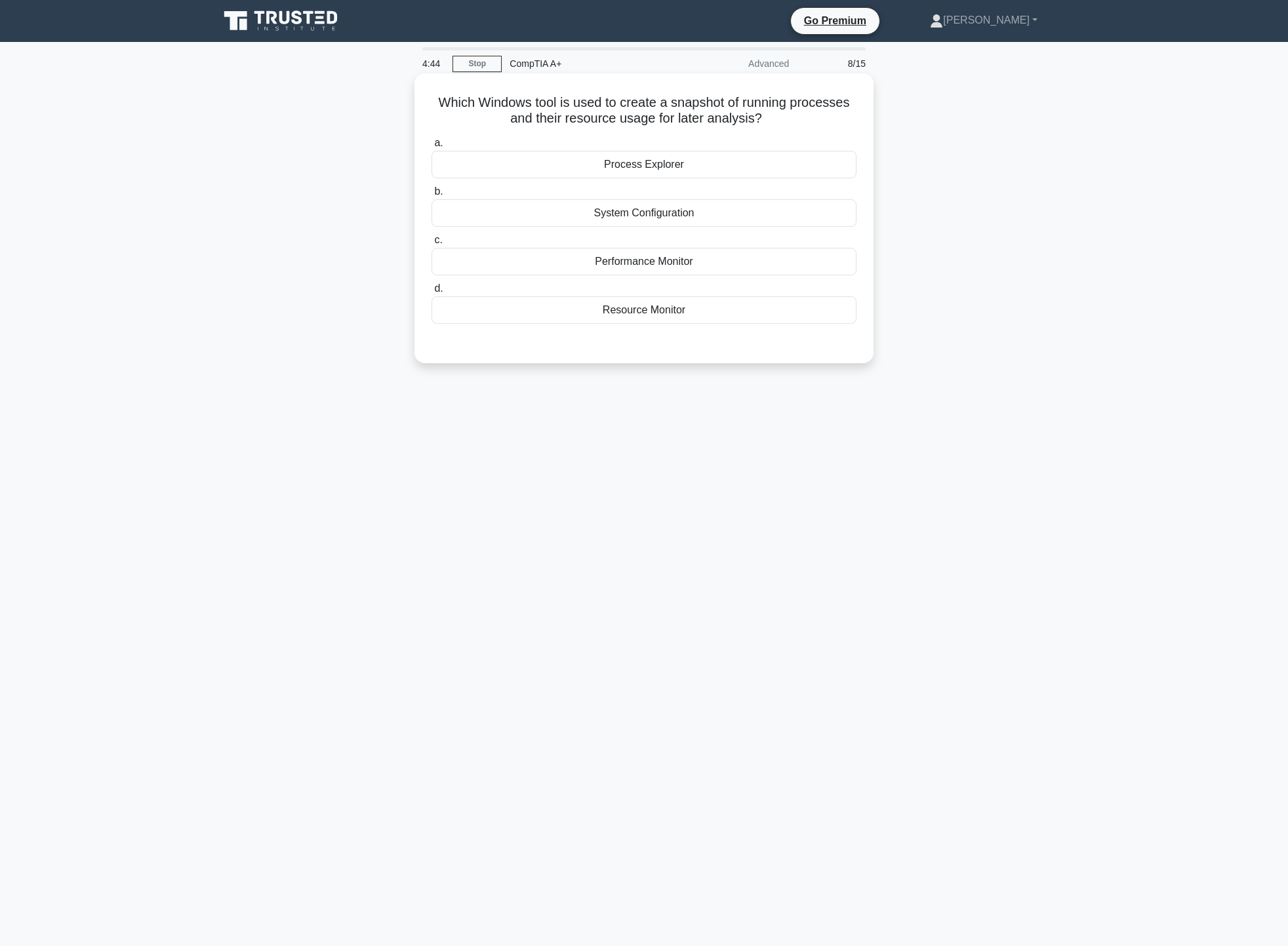
drag, startPoint x: 431, startPoint y: 101, endPoint x: 872, endPoint y: 121, distance: 441.5
click at [872, 121] on div "Which Windows tool is used to create a snapshot of running processes and their …" at bounding box center [644, 218] width 459 height 289
click at [686, 258] on div "Performance Monitor" at bounding box center [644, 261] width 425 height 28
click at [431, 245] on input "c. Performance Monitor" at bounding box center [431, 240] width 0 height 9
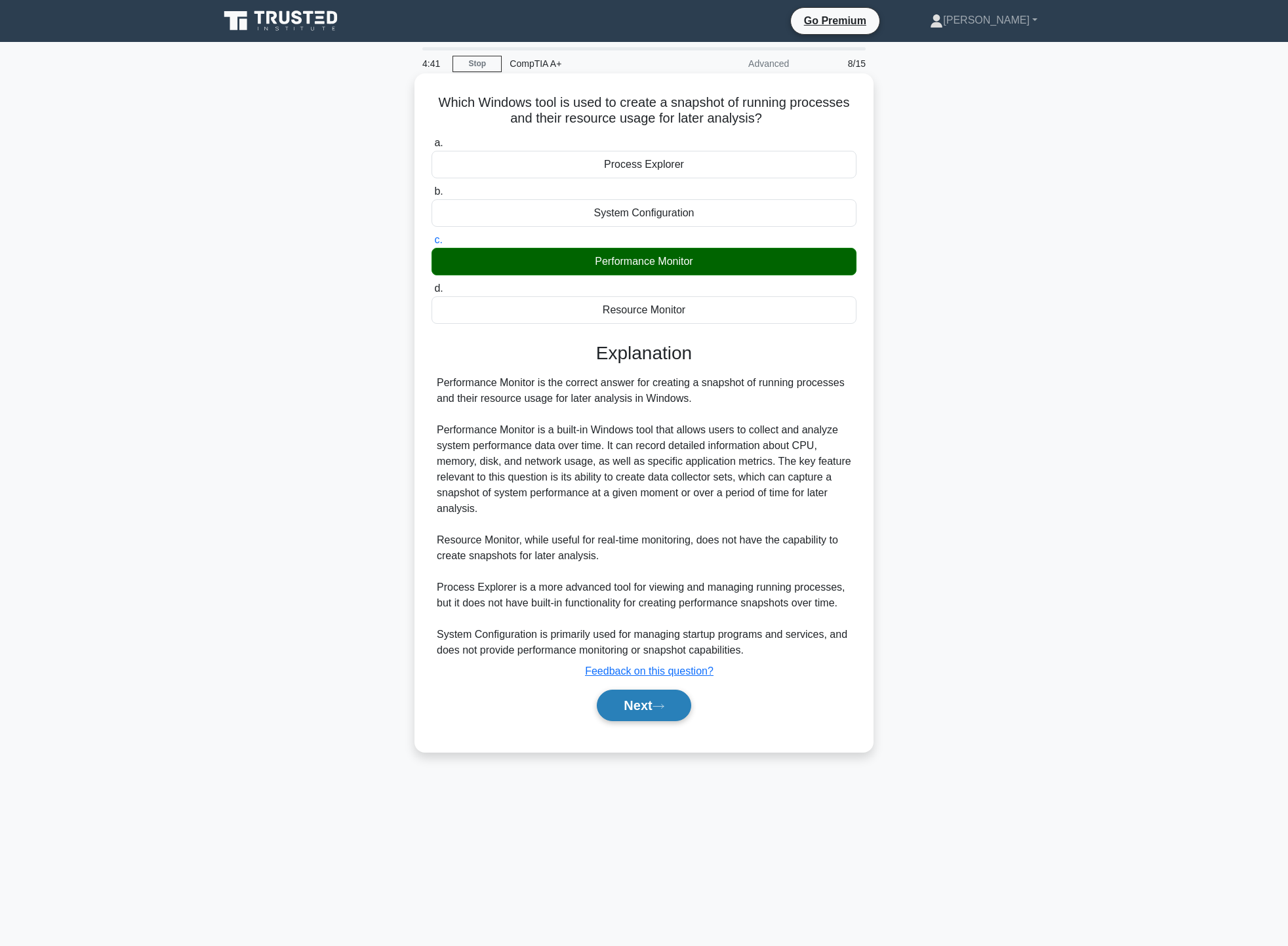
click at [674, 713] on button "Next" at bounding box center [644, 705] width 94 height 31
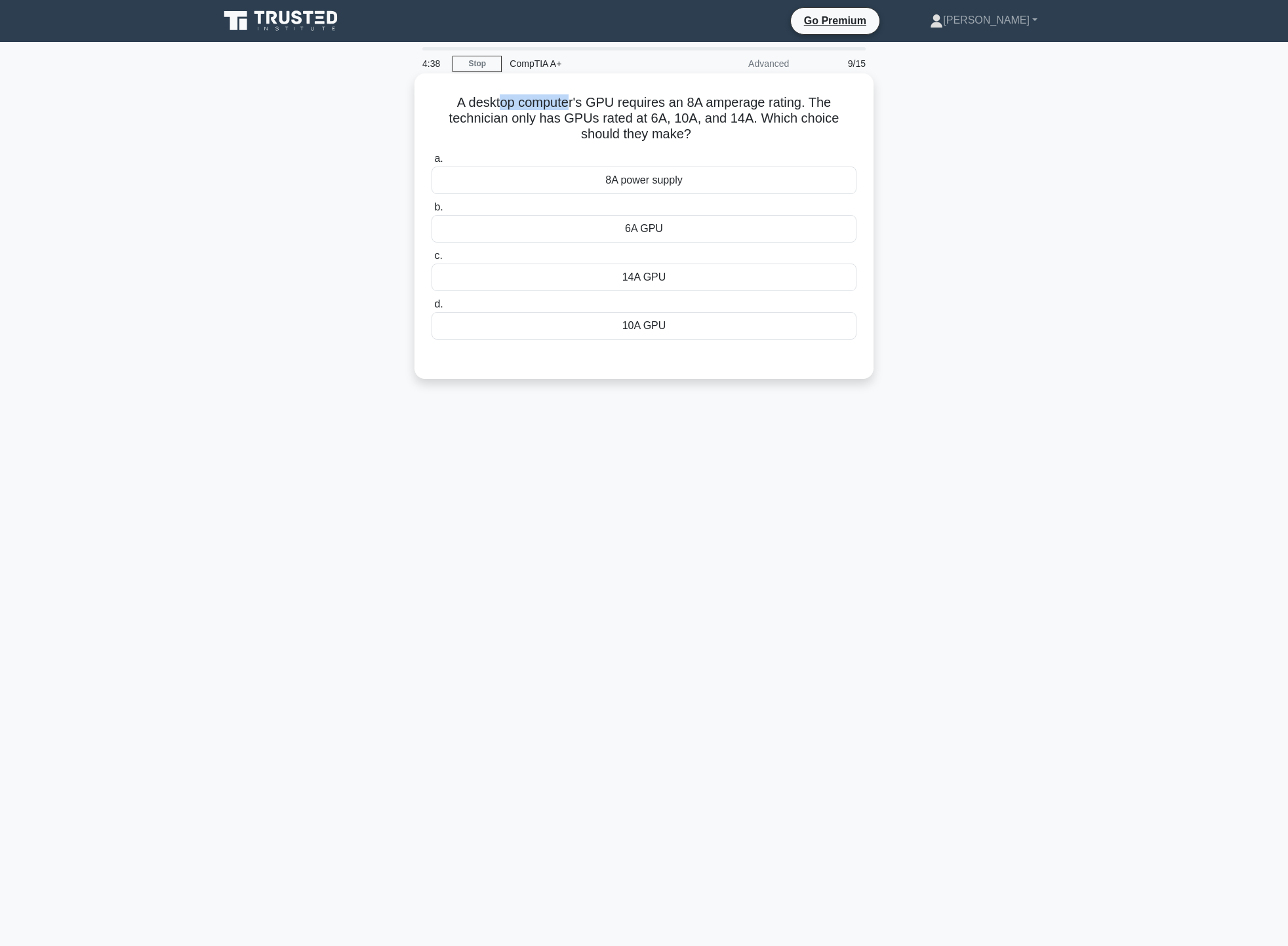
drag, startPoint x: 498, startPoint y: 98, endPoint x: 569, endPoint y: 98, distance: 71.0
click at [569, 98] on h5 "A desktop computer's GPU requires an 8A amperage rating. The technician only ha…" at bounding box center [644, 118] width 427 height 49
click at [606, 112] on h5 "A desktop computer's GPU requires an 8A amperage rating. The technician only ha…" at bounding box center [644, 118] width 427 height 49
drag, startPoint x: 448, startPoint y: 98, endPoint x: 815, endPoint y: 94, distance: 367.0
click at [815, 94] on h5 "A desktop computer's GPU requires an 8A amperage rating. The technician only ha…" at bounding box center [644, 118] width 427 height 49
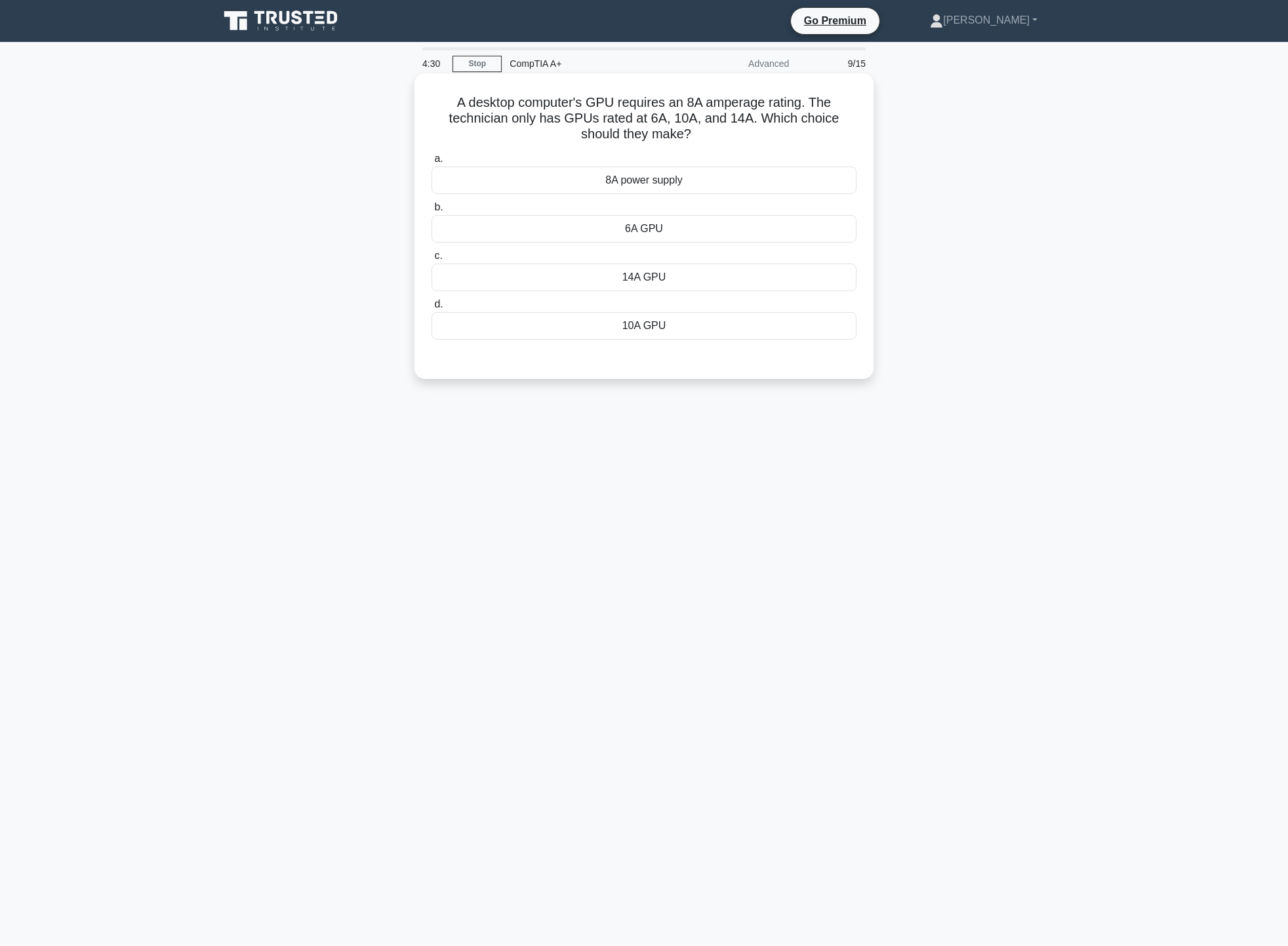
click at [471, 119] on h5 "A desktop computer's GPU requires an 8A amperage rating. The technician only ha…" at bounding box center [644, 118] width 427 height 49
drag, startPoint x: 465, startPoint y: 117, endPoint x: 756, endPoint y: 119, distance: 291.0
click at [756, 119] on h5 "A desktop computer's GPU requires an 8A amperage rating. The technician only ha…" at bounding box center [644, 118] width 427 height 49
click at [702, 327] on div "10A GPU" at bounding box center [644, 325] width 425 height 28
click at [431, 308] on input "d. 10A GPU" at bounding box center [431, 305] width 0 height 9
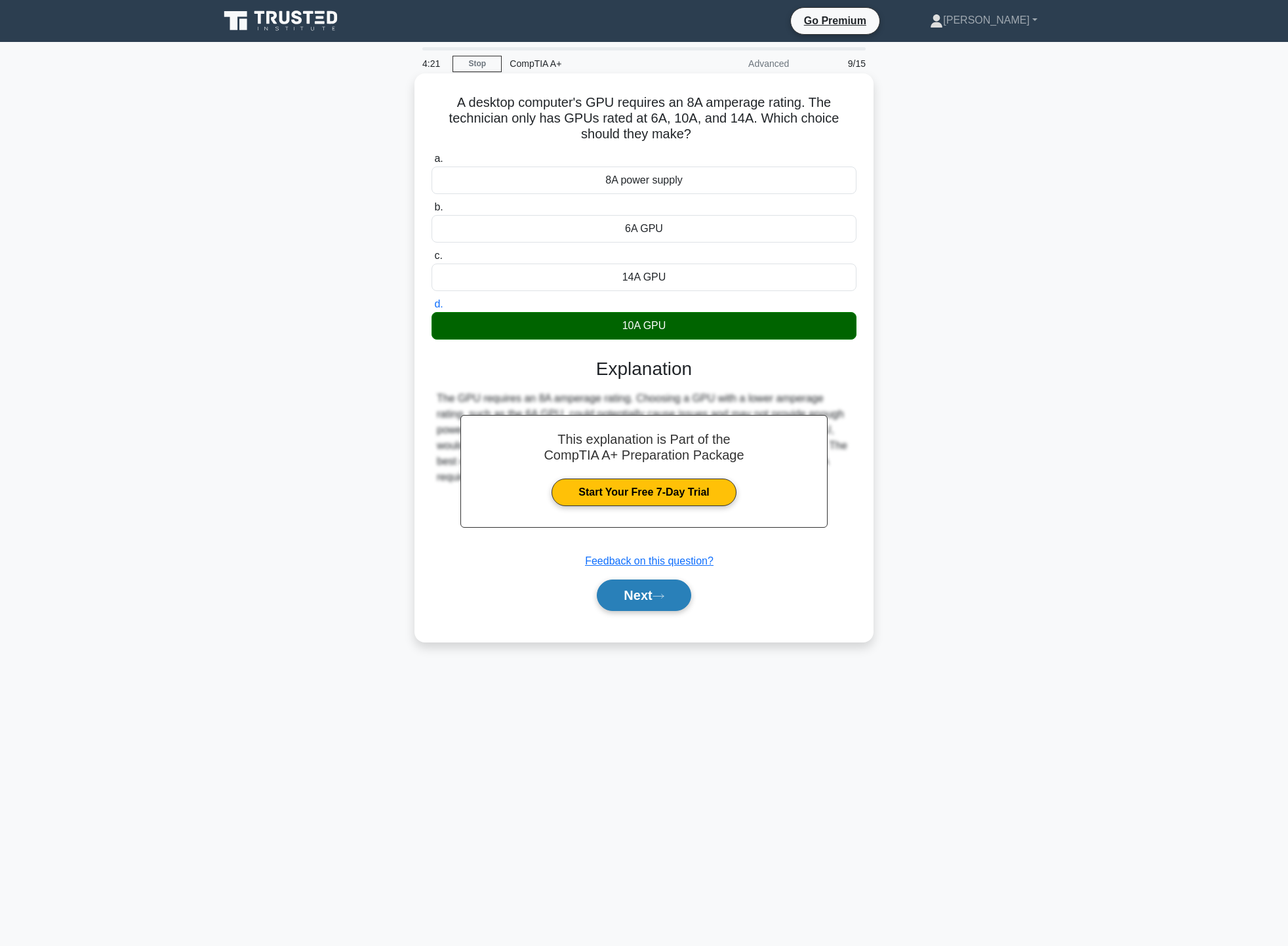
click at [655, 607] on button "Next" at bounding box center [644, 595] width 94 height 31
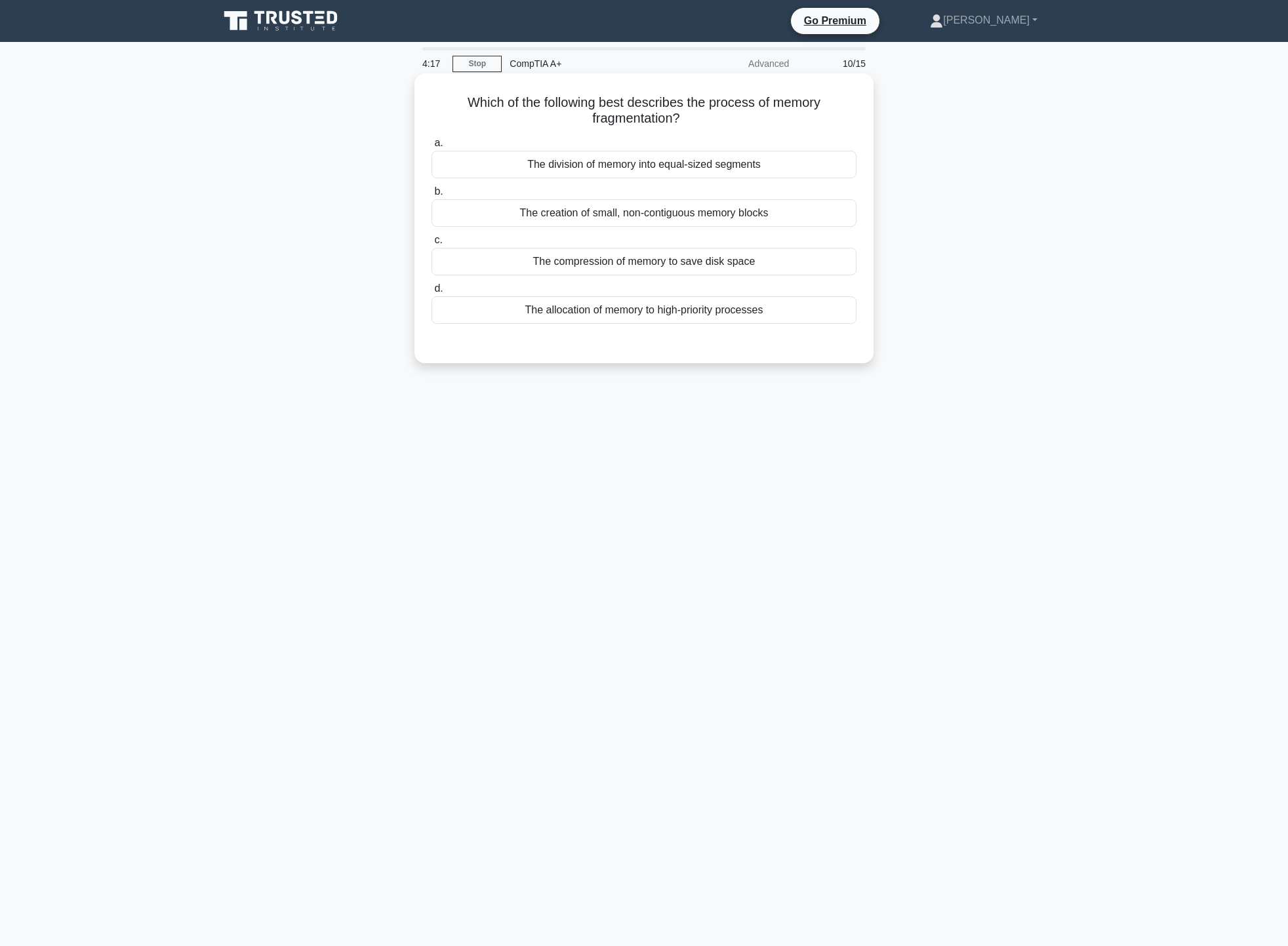
drag, startPoint x: 465, startPoint y: 108, endPoint x: 823, endPoint y: 127, distance: 358.5
click at [823, 127] on h5 "Which of the following best describes the process of memory fragmentation? .spi…" at bounding box center [644, 110] width 427 height 32
click at [937, 150] on div "Which of the following best describes the process of memory fragmentation? .spi…" at bounding box center [644, 229] width 865 height 305
click at [671, 210] on div "The creation of small, non-contiguous memory blocks" at bounding box center [644, 212] width 425 height 28
click at [431, 196] on input "b. The creation of small, non-contiguous memory blocks" at bounding box center [431, 191] width 0 height 9
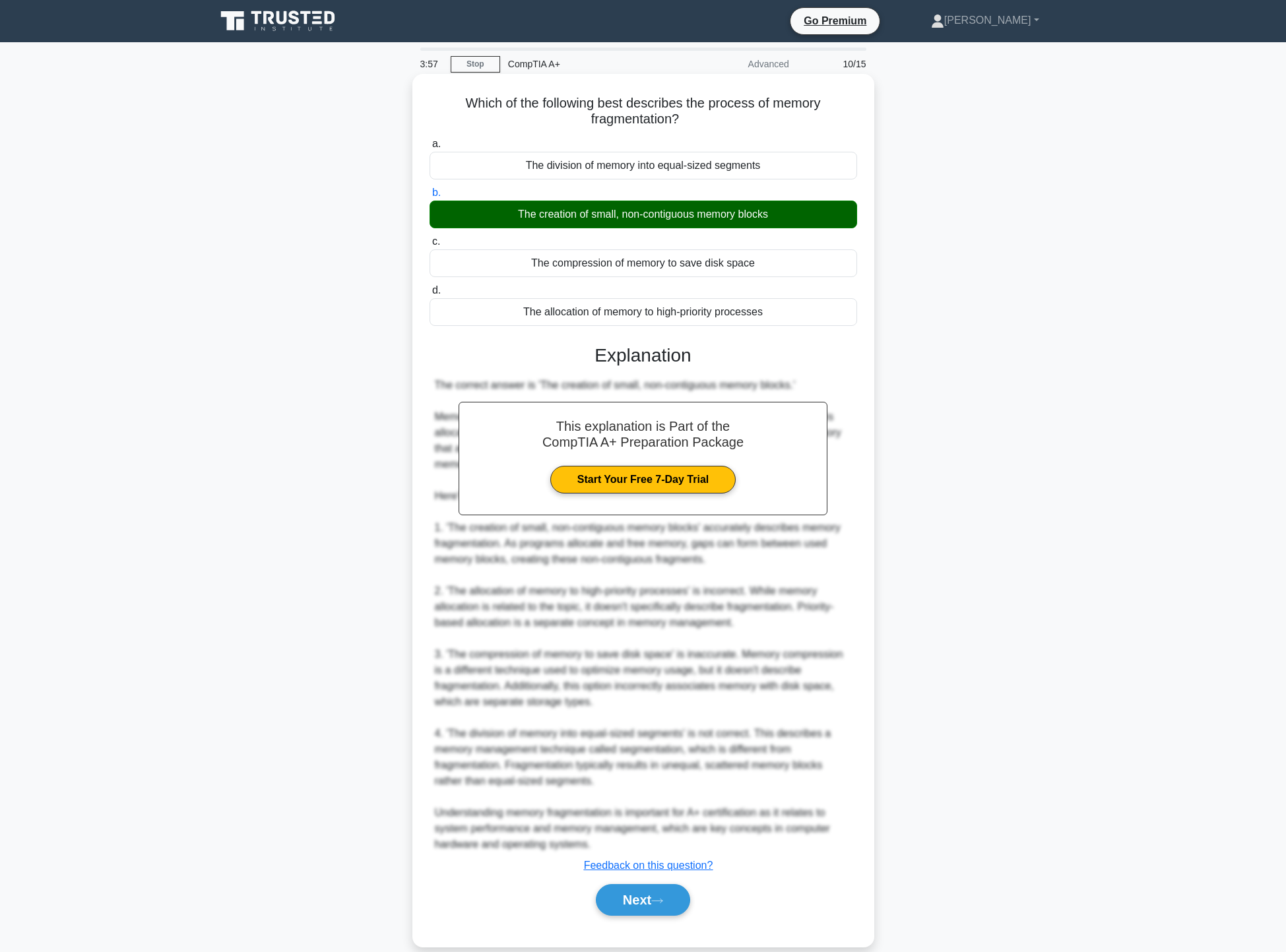
drag, startPoint x: 645, startPoint y: 215, endPoint x: 692, endPoint y: 215, distance: 47.0
click at [692, 215] on div "The creation of small, non-contiguous memory blocks" at bounding box center [643, 214] width 427 height 28
drag, startPoint x: 643, startPoint y: 215, endPoint x: 694, endPoint y: 218, distance: 51.1
click at [694, 218] on div "The creation of small, non-contiguous memory blocks" at bounding box center [643, 214] width 427 height 28
click at [660, 902] on icon at bounding box center [657, 901] width 11 height 8
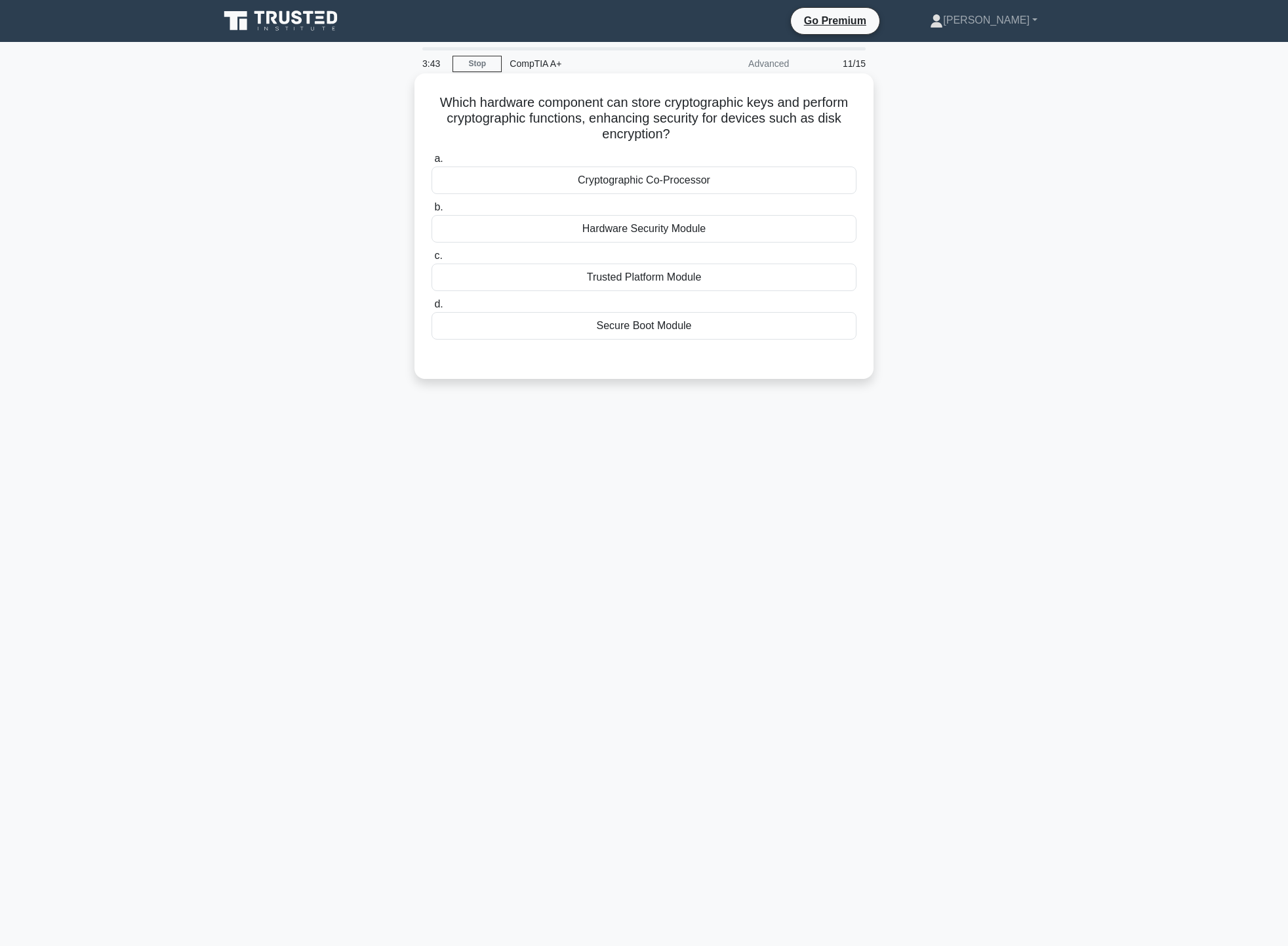
click at [646, 279] on div "Trusted Platform Module" at bounding box center [644, 277] width 425 height 28
click at [431, 260] on input "c. Trusted Platform Module" at bounding box center [431, 256] width 0 height 9
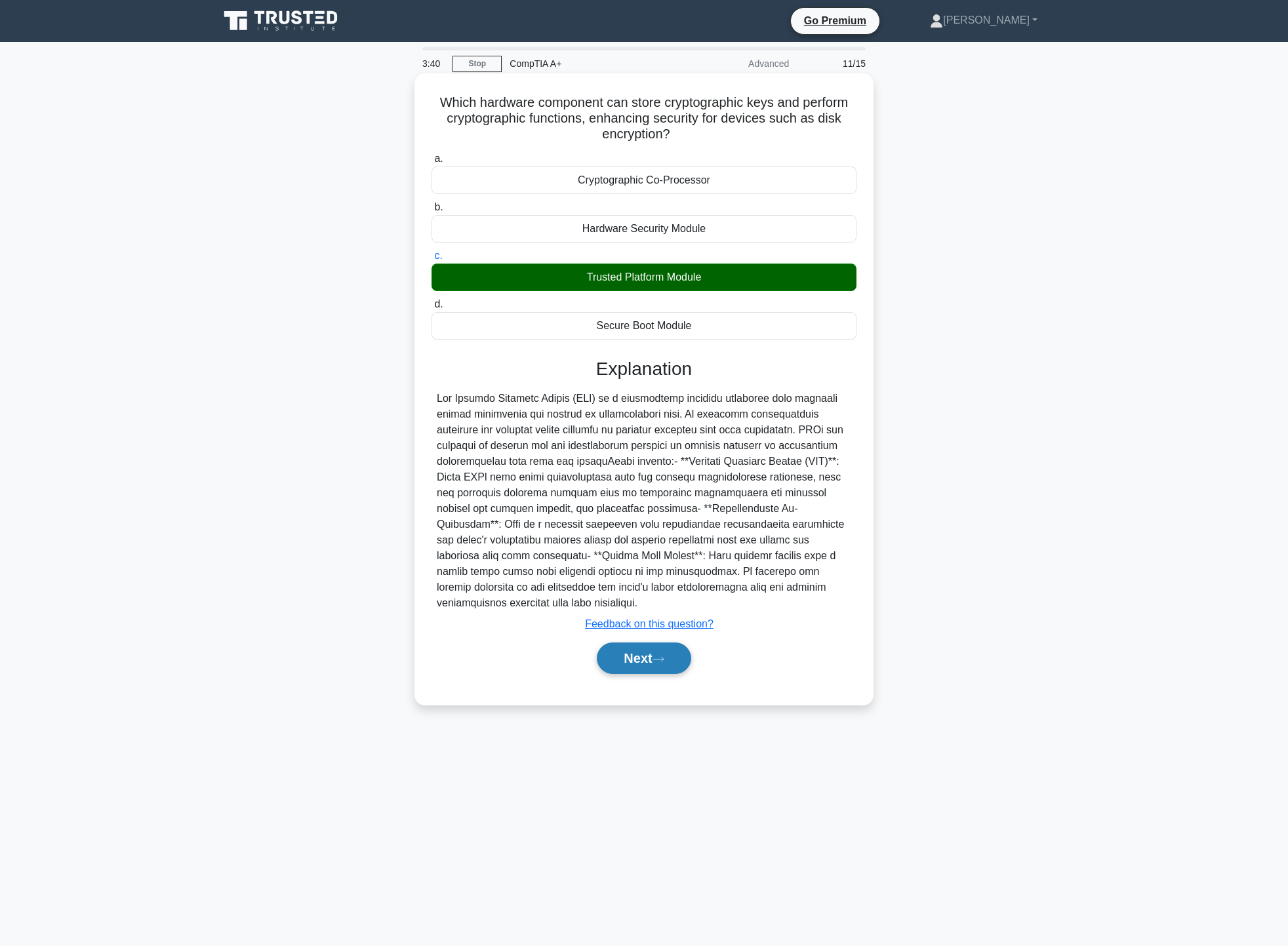
click at [652, 653] on button "Next" at bounding box center [644, 658] width 94 height 31
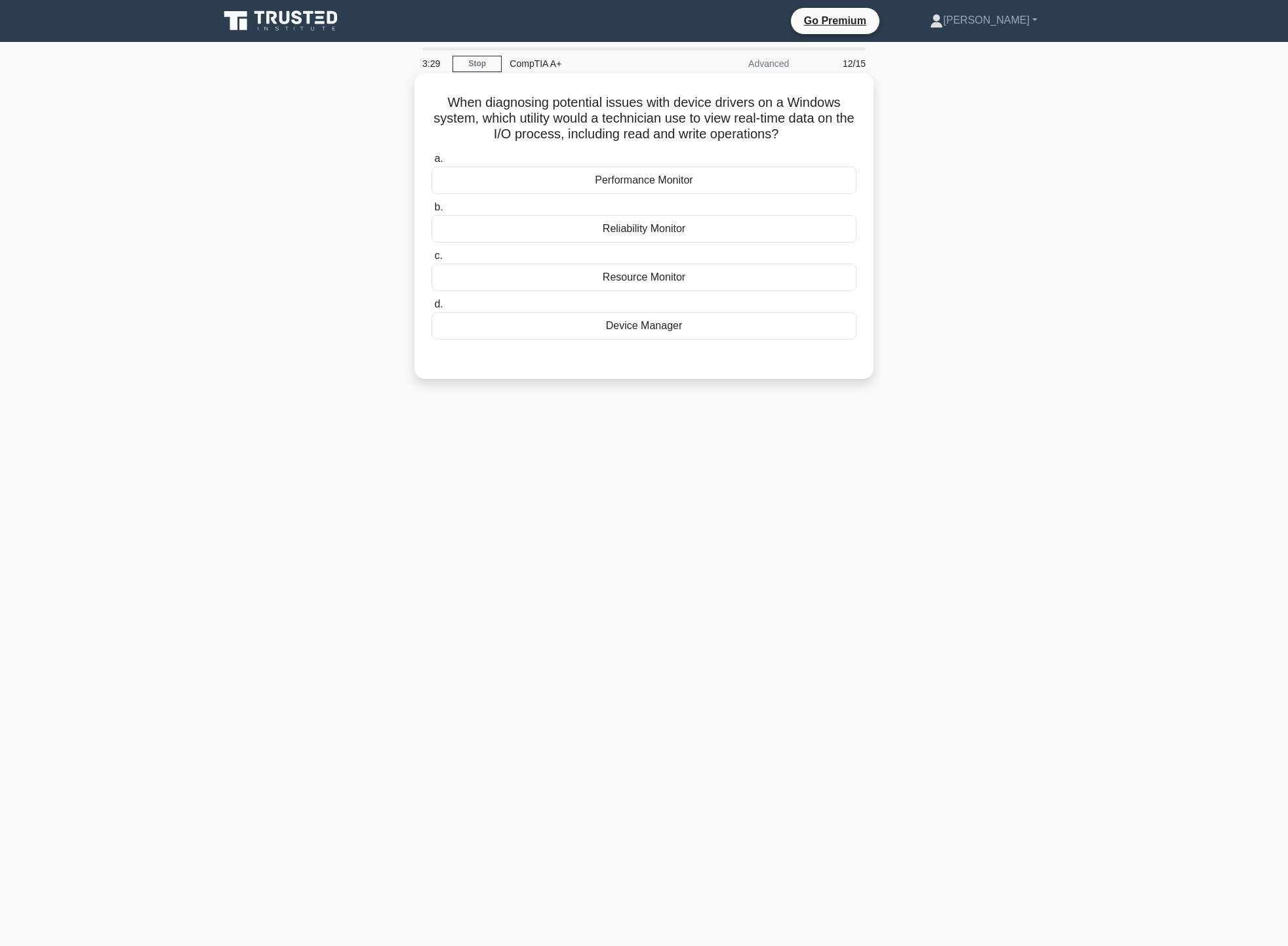
click at [671, 283] on div "Resource Monitor" at bounding box center [644, 277] width 425 height 28
click at [431, 260] on input "c. Resource Monitor" at bounding box center [431, 256] width 0 height 9
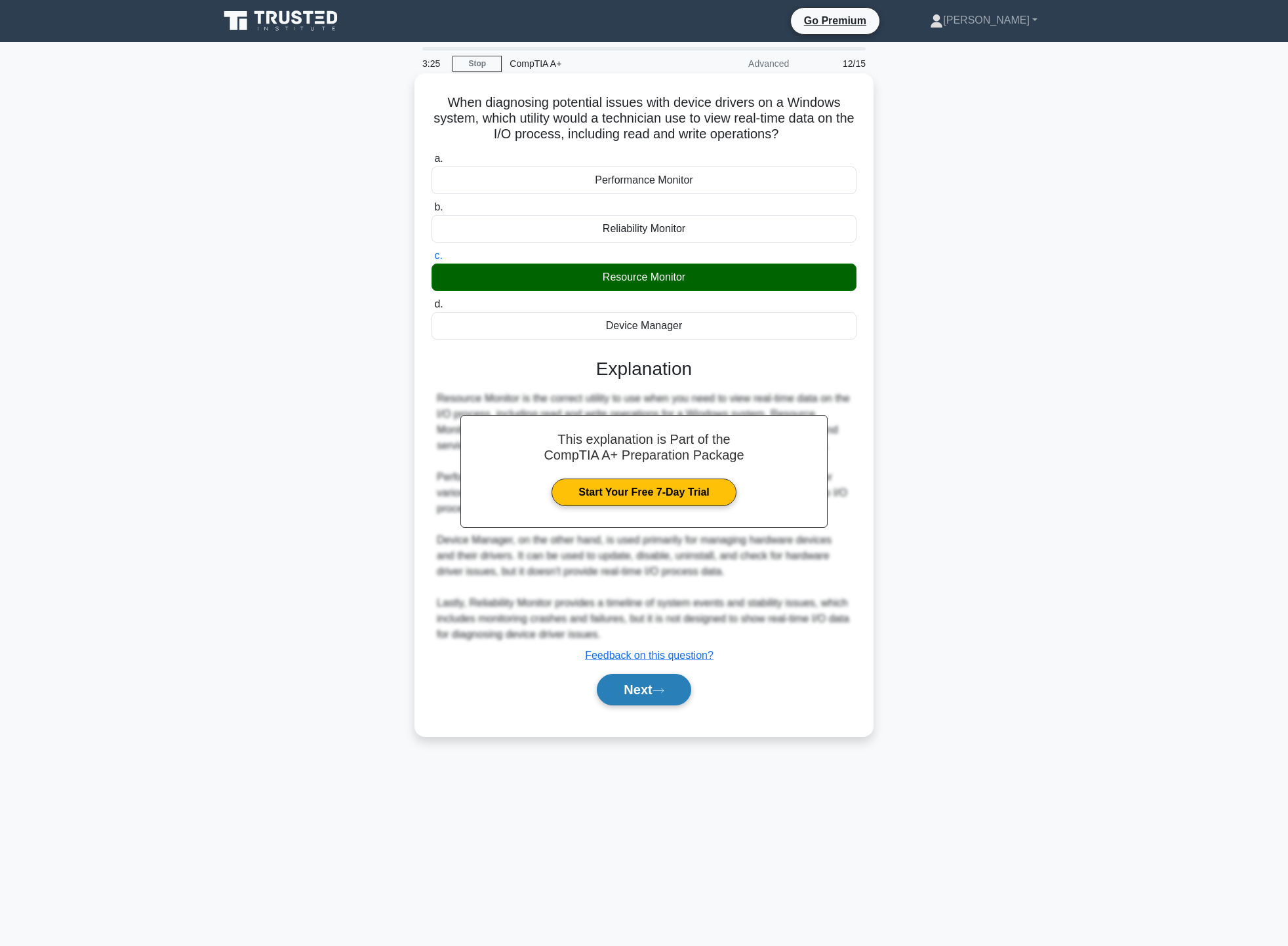
click at [642, 688] on button "Next" at bounding box center [644, 689] width 94 height 31
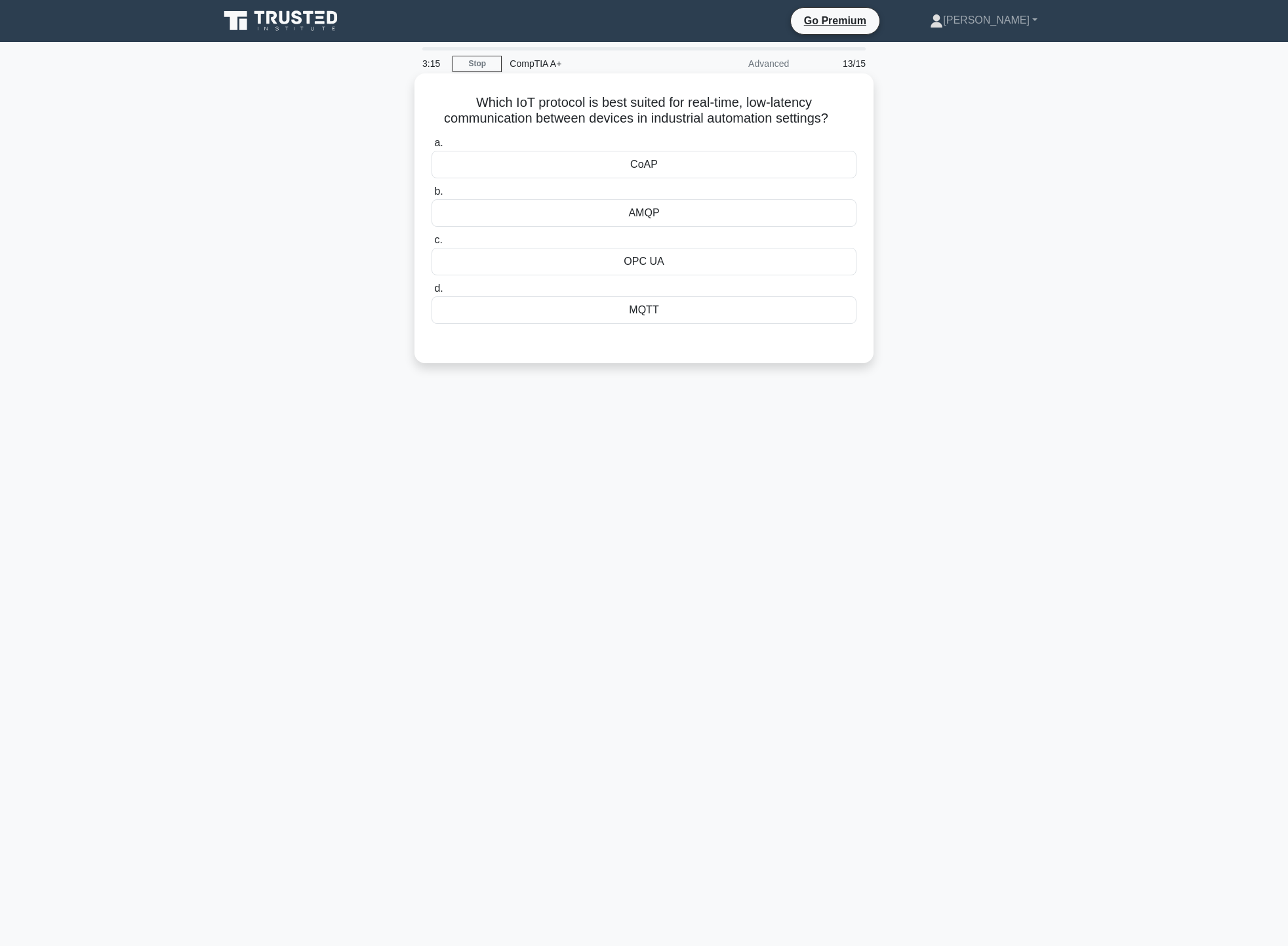
click at [699, 313] on div "MQTT" at bounding box center [644, 309] width 425 height 28
click at [431, 293] on input "d. MQTT" at bounding box center [431, 288] width 0 height 9
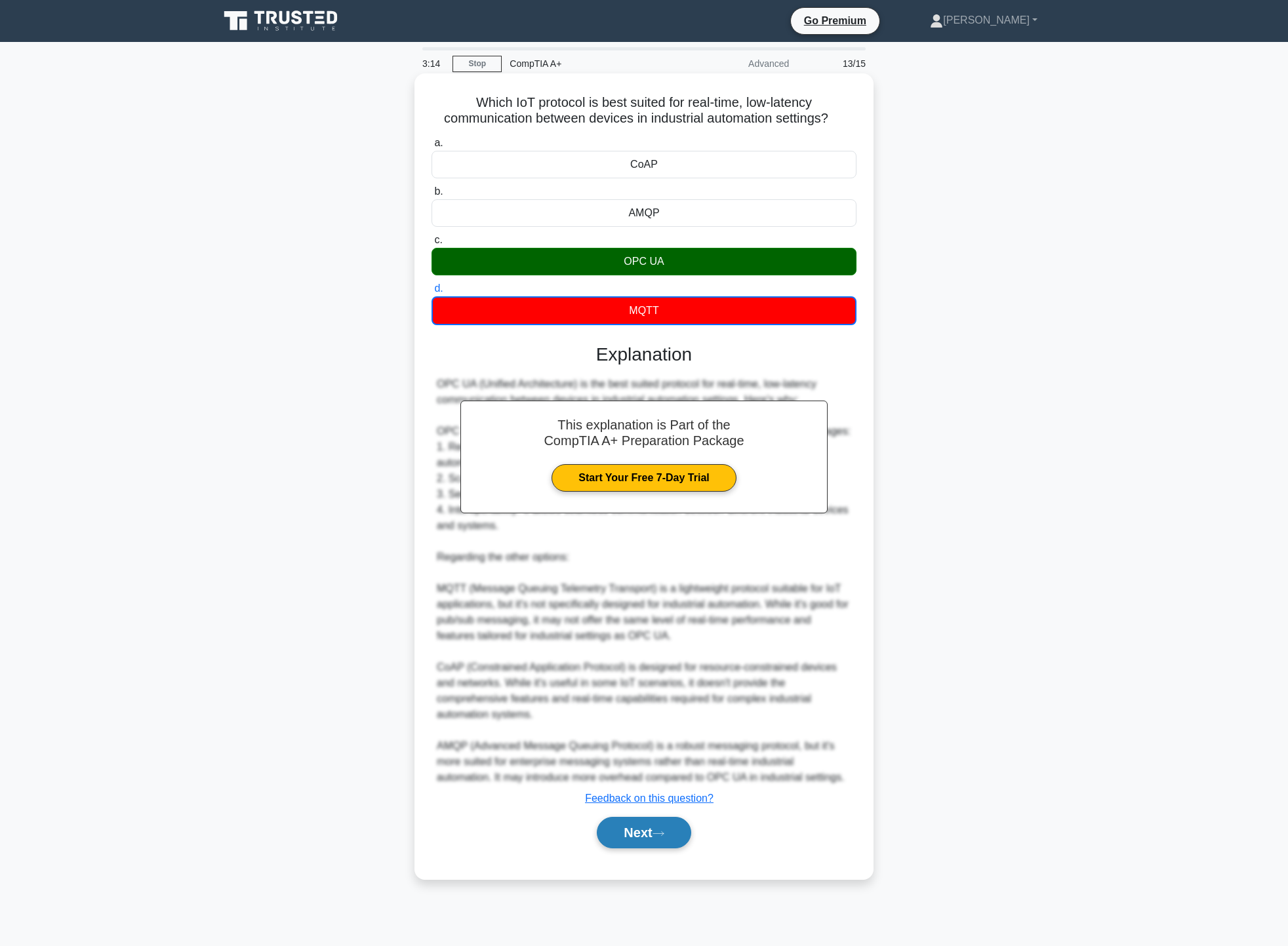
click at [633, 832] on button "Next" at bounding box center [644, 832] width 94 height 31
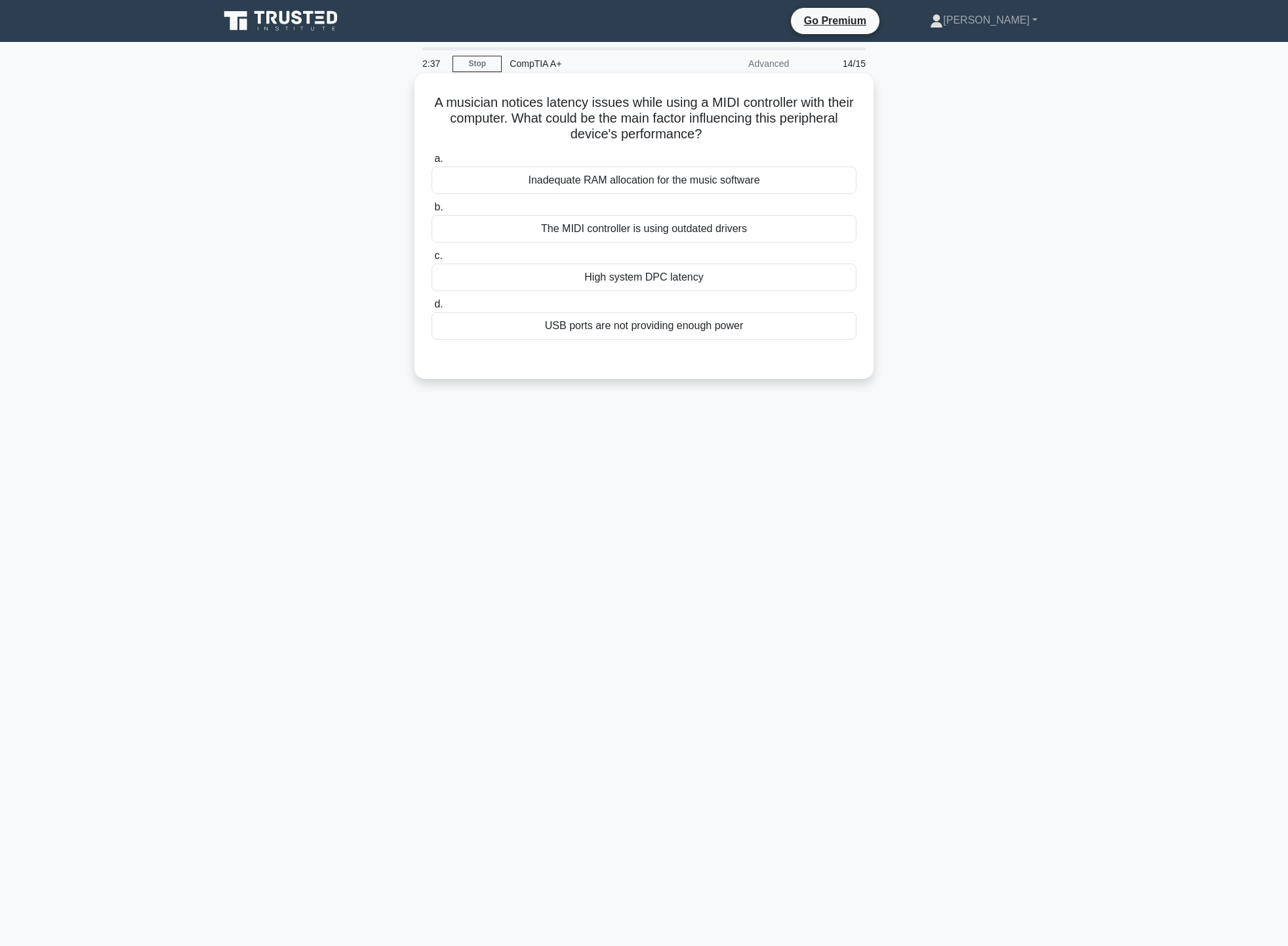
click at [595, 275] on div "High system DPC latency" at bounding box center [644, 277] width 425 height 28
click at [431, 260] on input "c. High system DPC latency" at bounding box center [431, 256] width 0 height 9
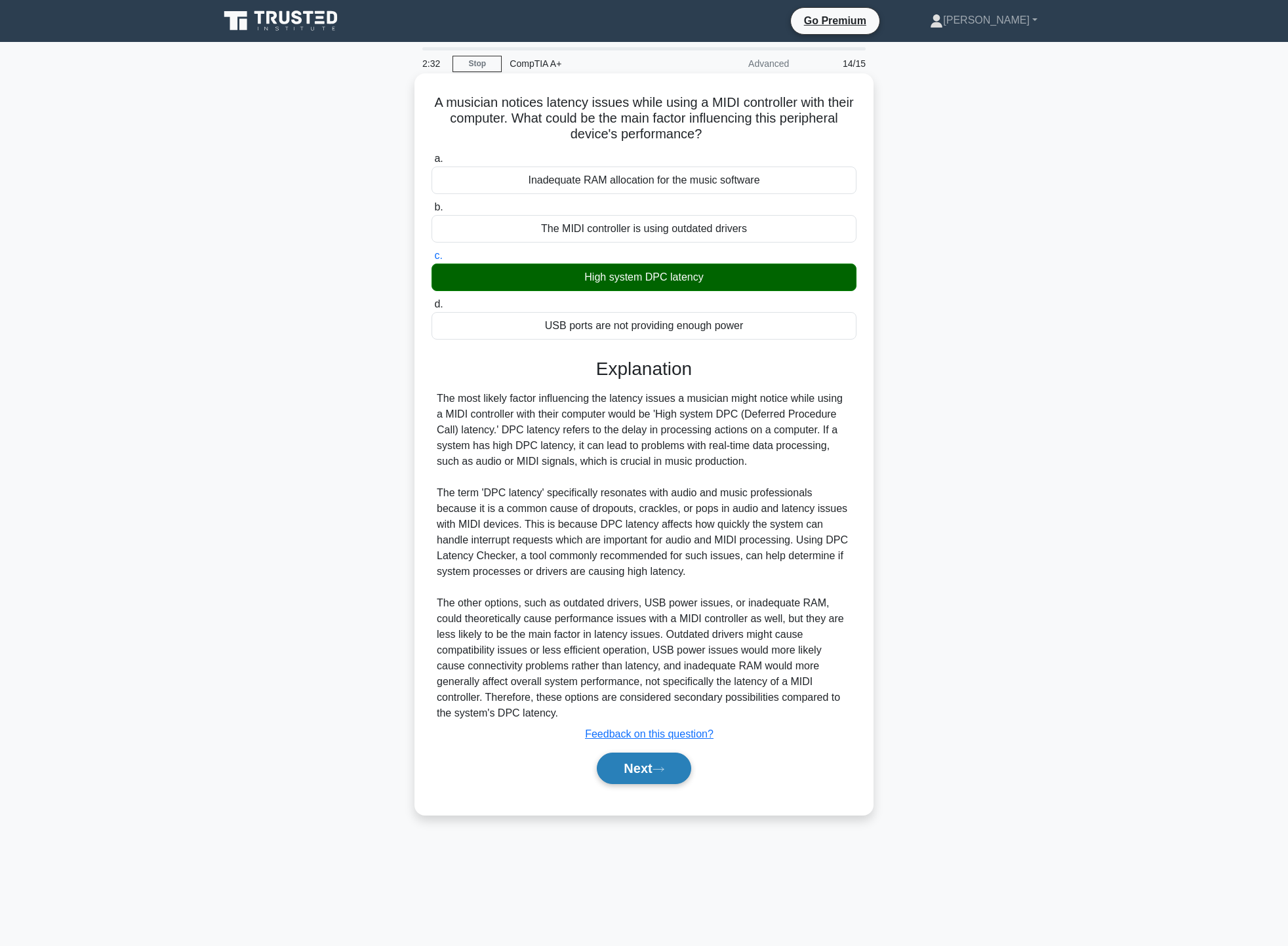
click at [638, 763] on button "Next" at bounding box center [644, 768] width 94 height 31
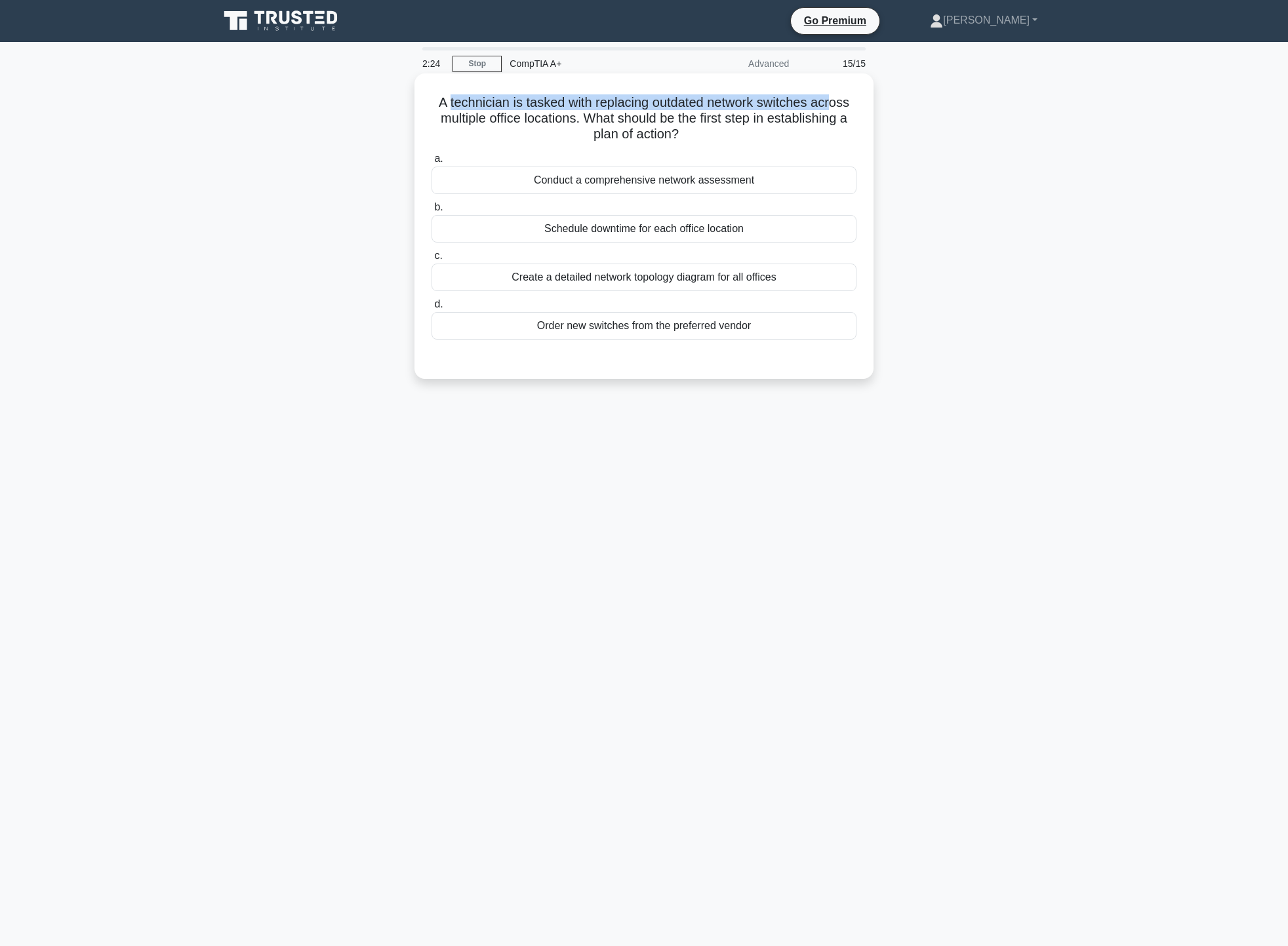
drag, startPoint x: 447, startPoint y: 103, endPoint x: 833, endPoint y: 99, distance: 386.0
click at [833, 99] on h5 "A technician is tasked with replacing outdated network switches across multiple…" at bounding box center [644, 118] width 427 height 49
drag, startPoint x: 556, startPoint y: 117, endPoint x: 818, endPoint y: 117, distance: 262.0
click at [818, 117] on h5 "A technician is tasked with replacing outdated network switches across multiple…" at bounding box center [644, 118] width 427 height 49
click at [858, 128] on div "A technician is tasked with replacing outdated network switches across multiple…" at bounding box center [644, 227] width 448 height 295
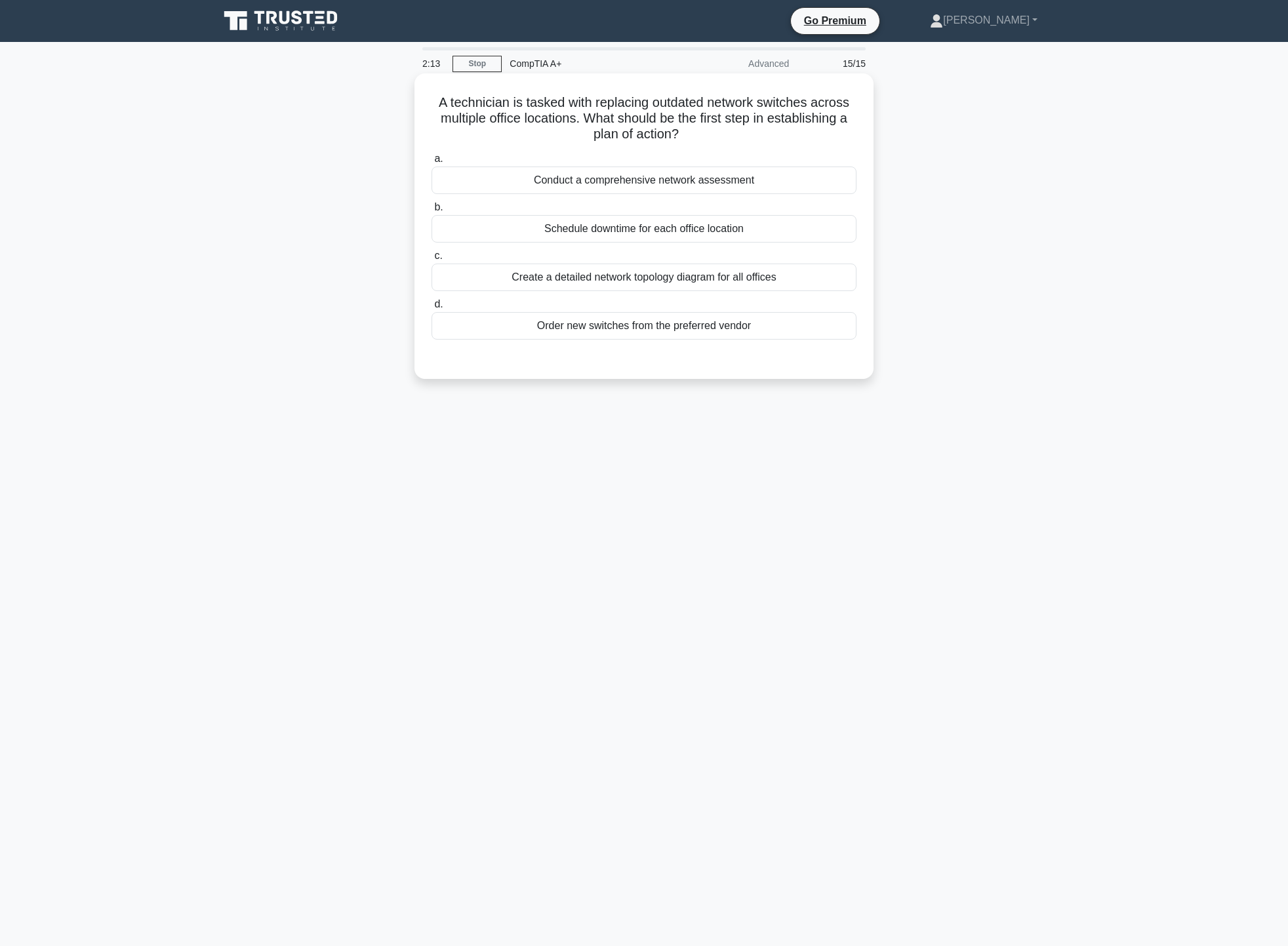
click at [775, 178] on div "Conduct a comprehensive network assessment" at bounding box center [644, 180] width 425 height 28
click at [431, 164] on input "a. Conduct a comprehensive network assessment" at bounding box center [431, 159] width 0 height 9
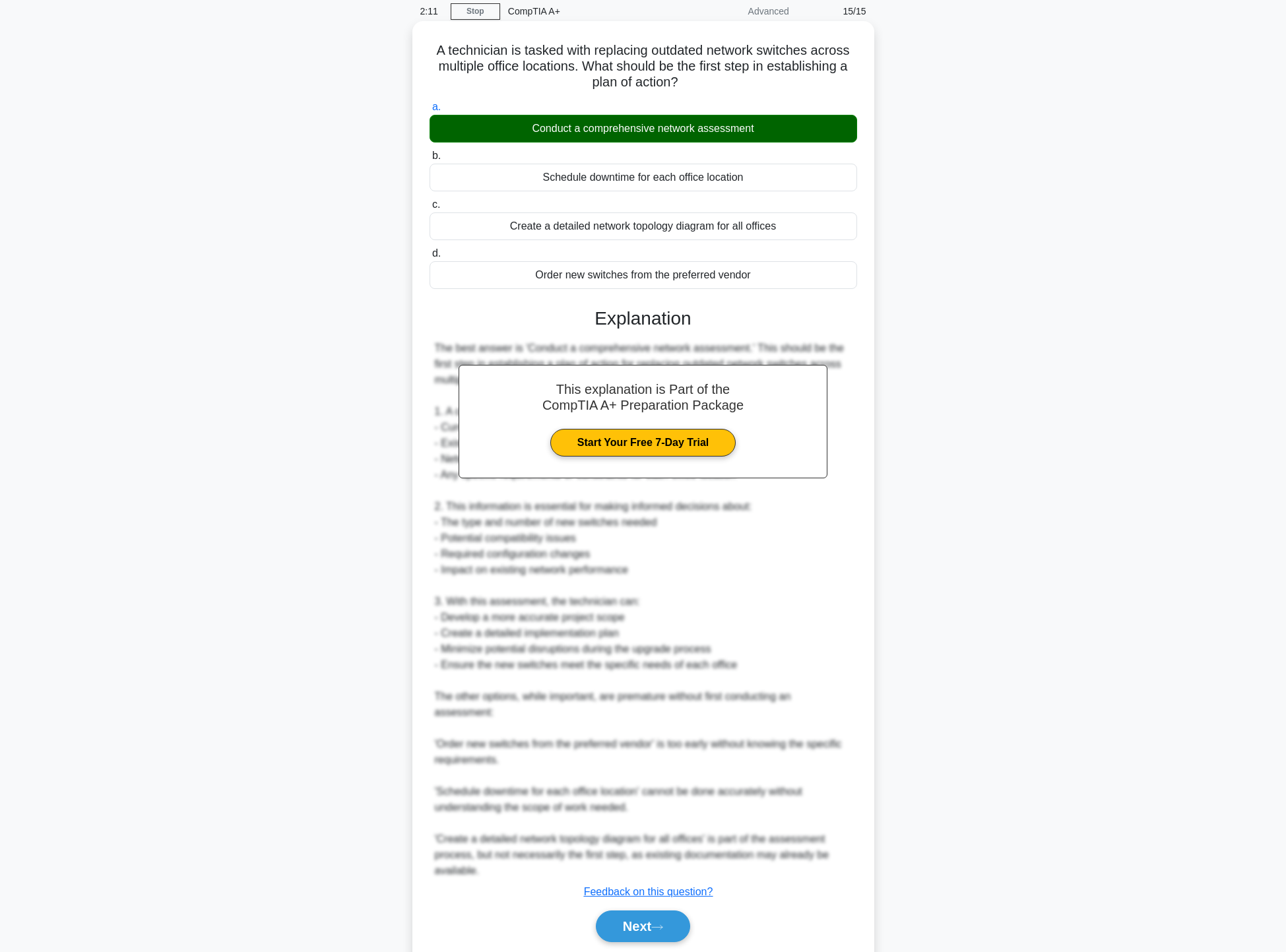
scroll to position [100, 0]
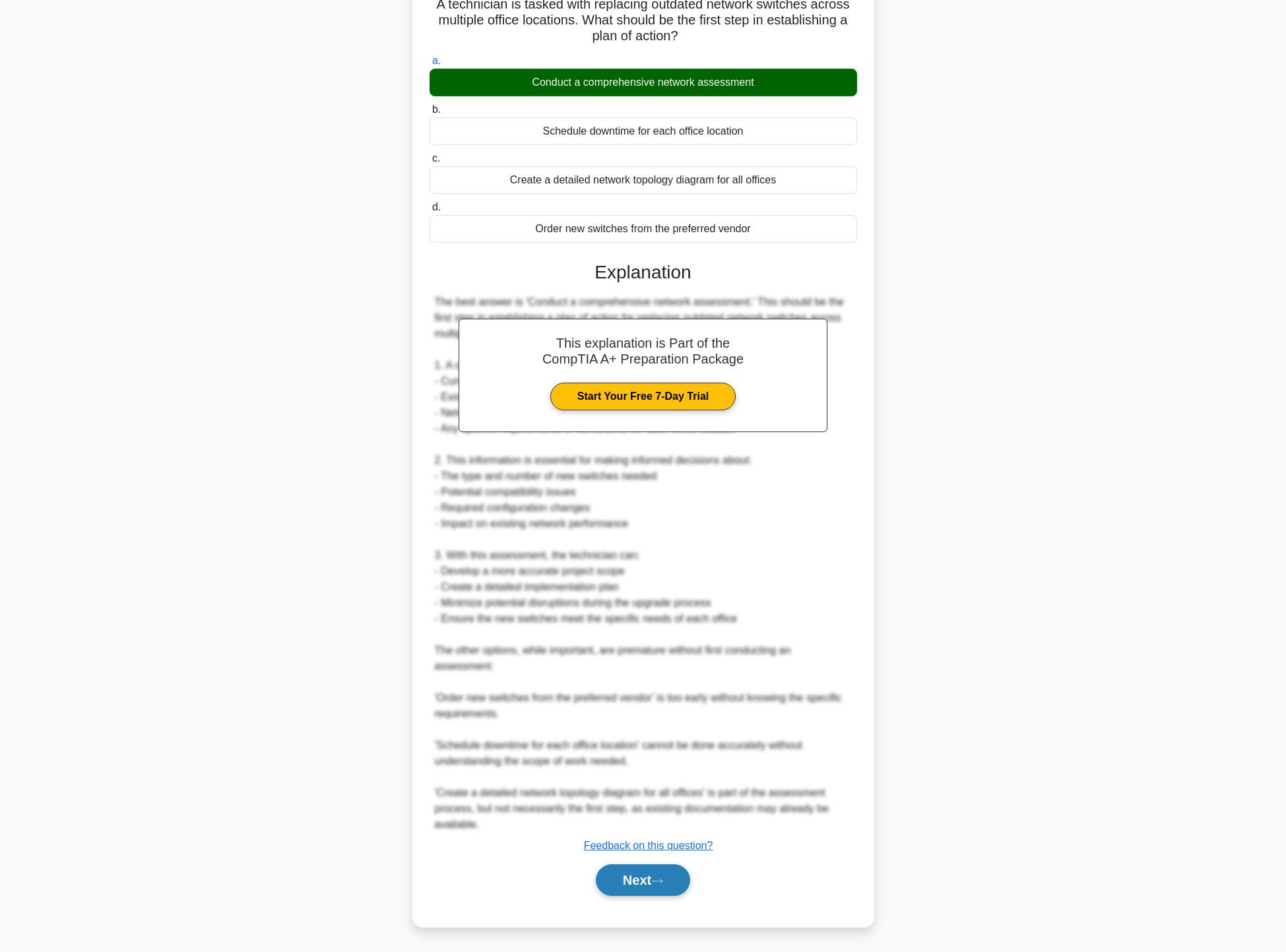
click at [663, 883] on icon at bounding box center [657, 881] width 11 height 8
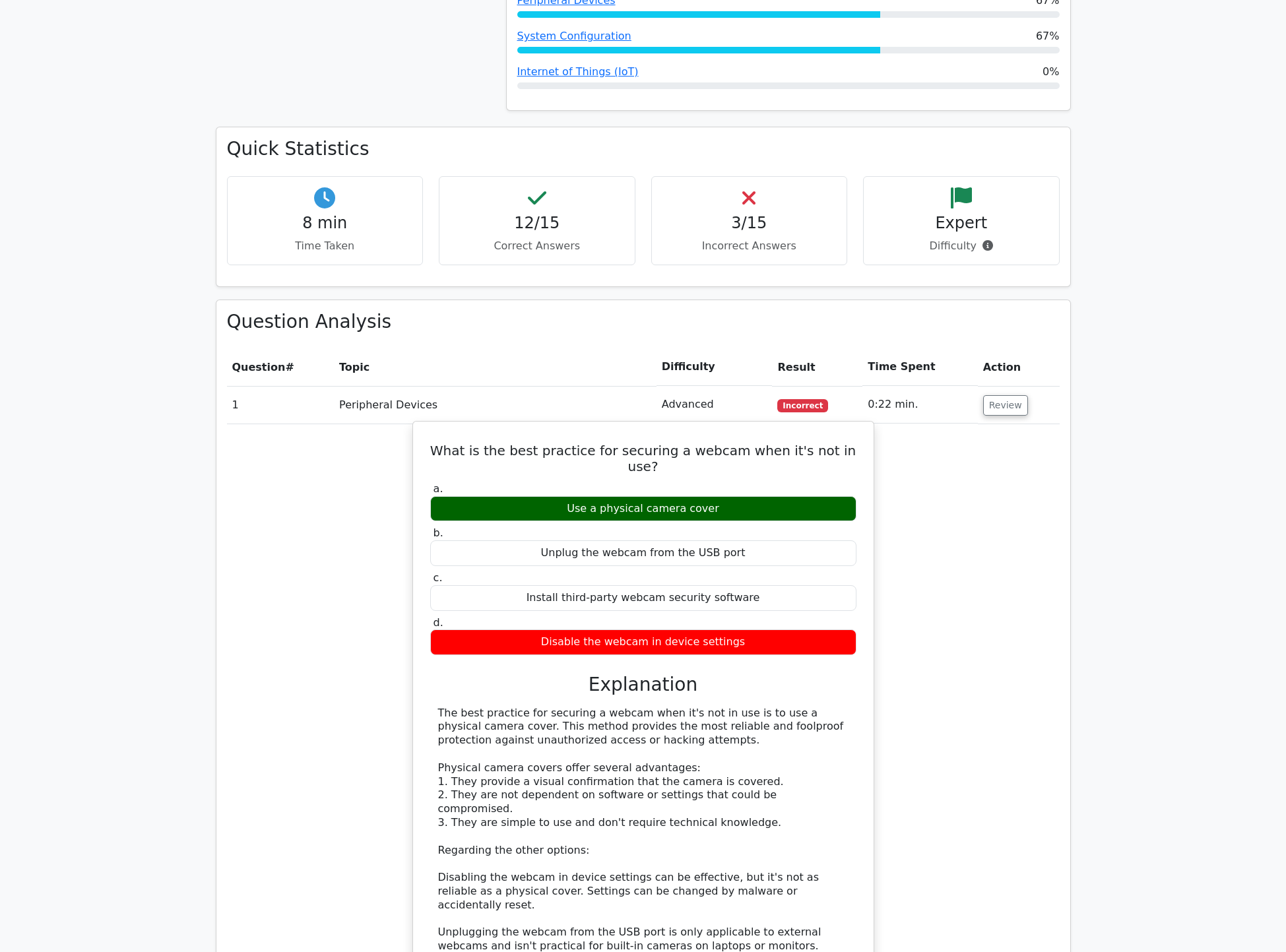
scroll to position [792, 0]
